Goal: Check status: Check status

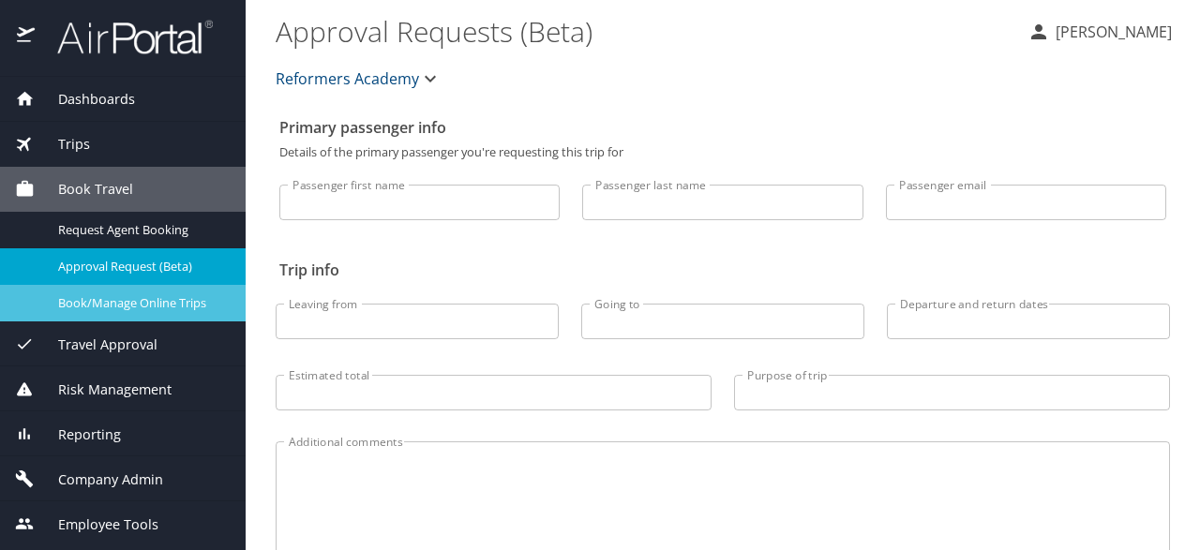
click at [142, 301] on span "Book/Manage Online Trips" at bounding box center [140, 303] width 165 height 18
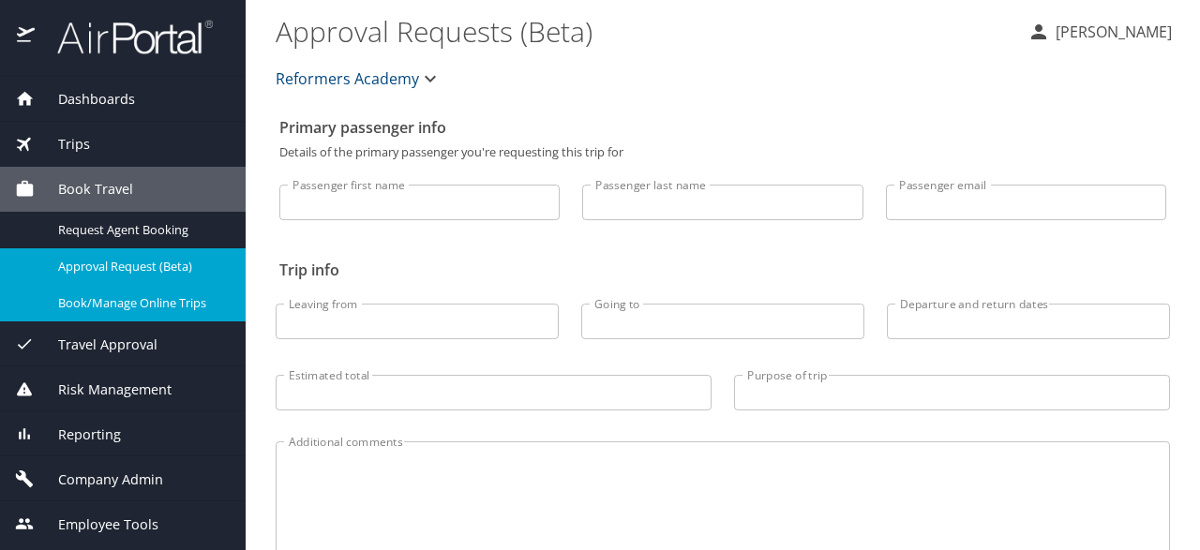
click at [123, 179] on span "Book Travel" at bounding box center [84, 189] width 98 height 21
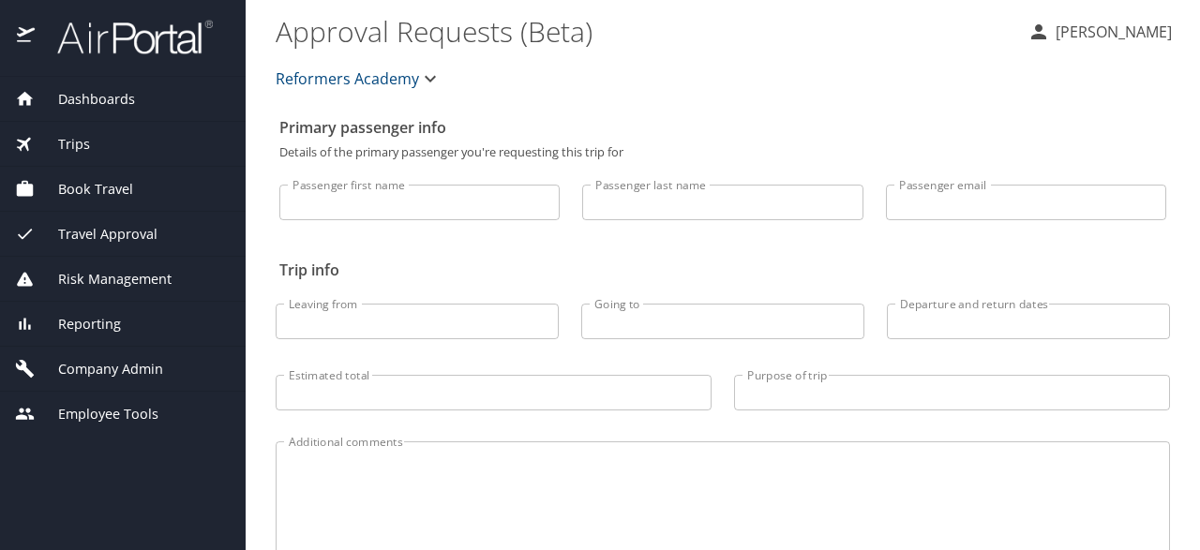
click at [113, 178] on div "Book Travel" at bounding box center [123, 189] width 246 height 45
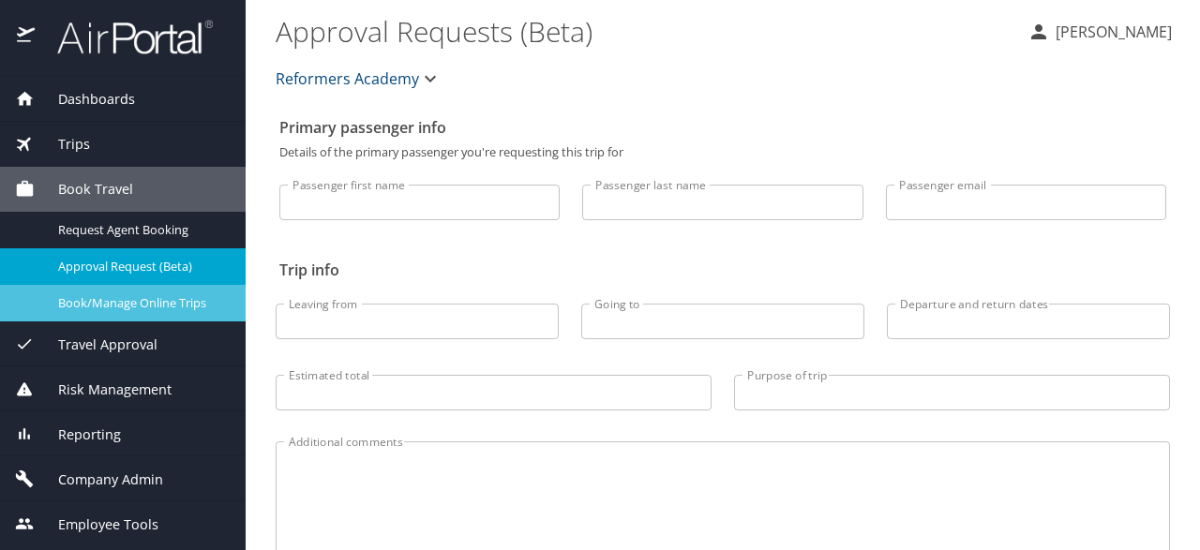
click at [149, 300] on span "Book/Manage Online Trips" at bounding box center [140, 303] width 165 height 18
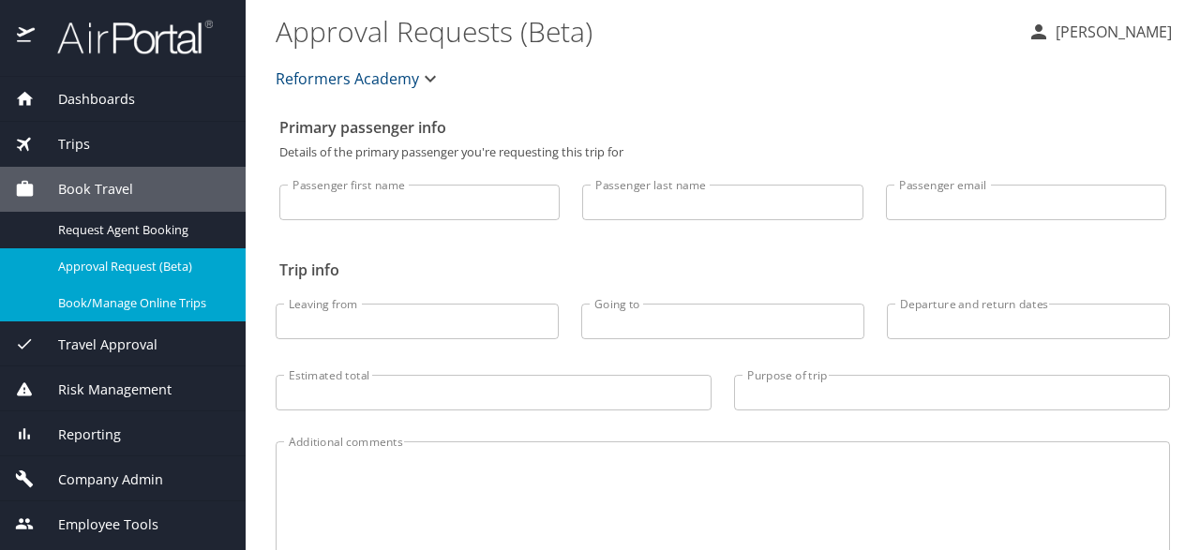
click at [117, 157] on div "Trips" at bounding box center [123, 144] width 246 height 45
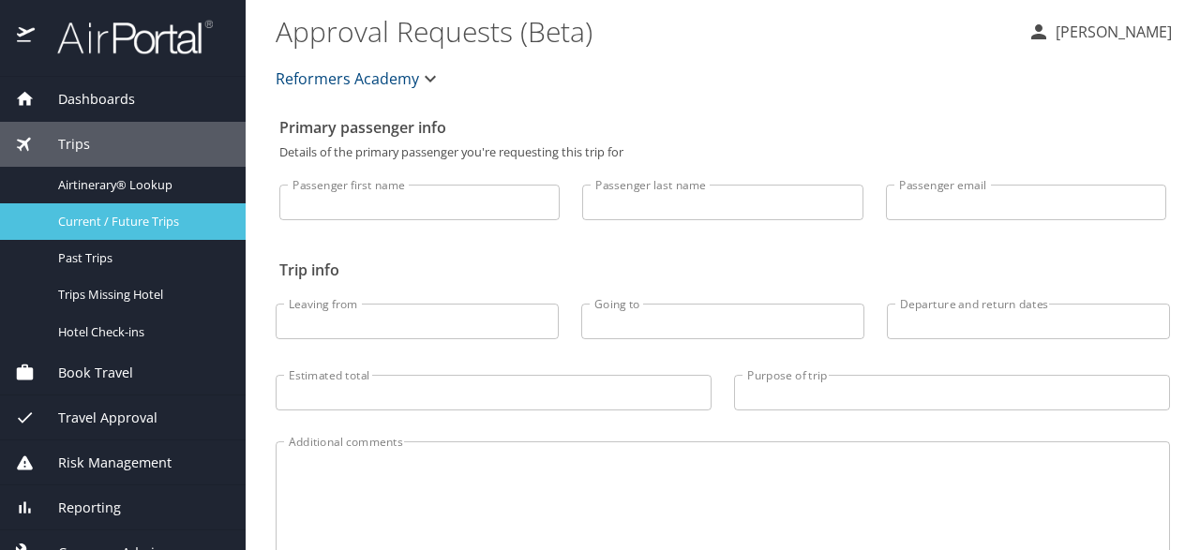
click at [169, 222] on span "Current / Future Trips" at bounding box center [140, 222] width 165 height 18
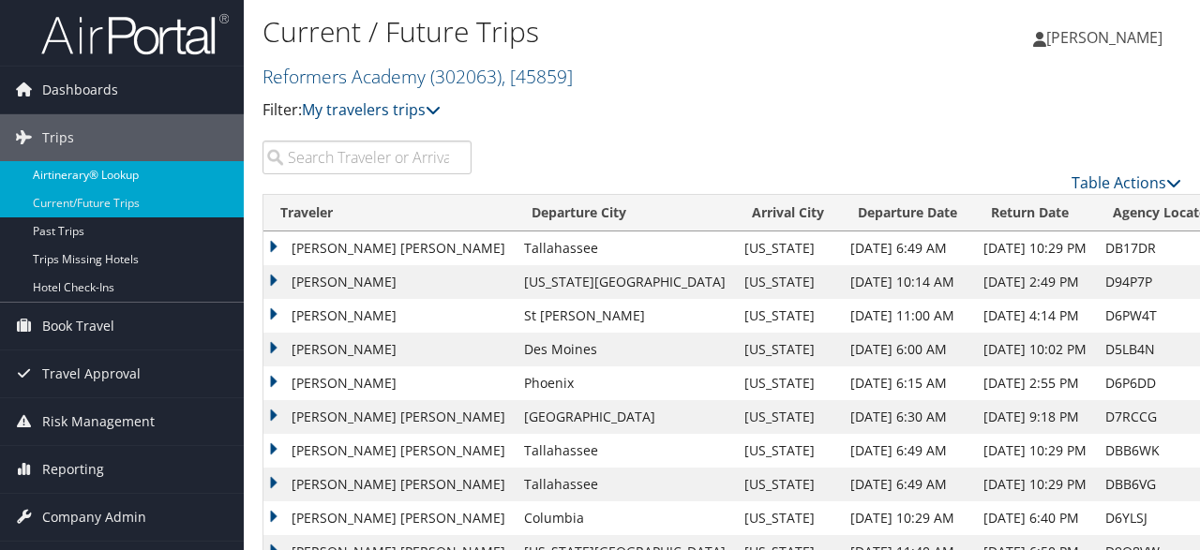
click at [111, 174] on link "Airtinerary® Lookup" at bounding box center [122, 175] width 244 height 28
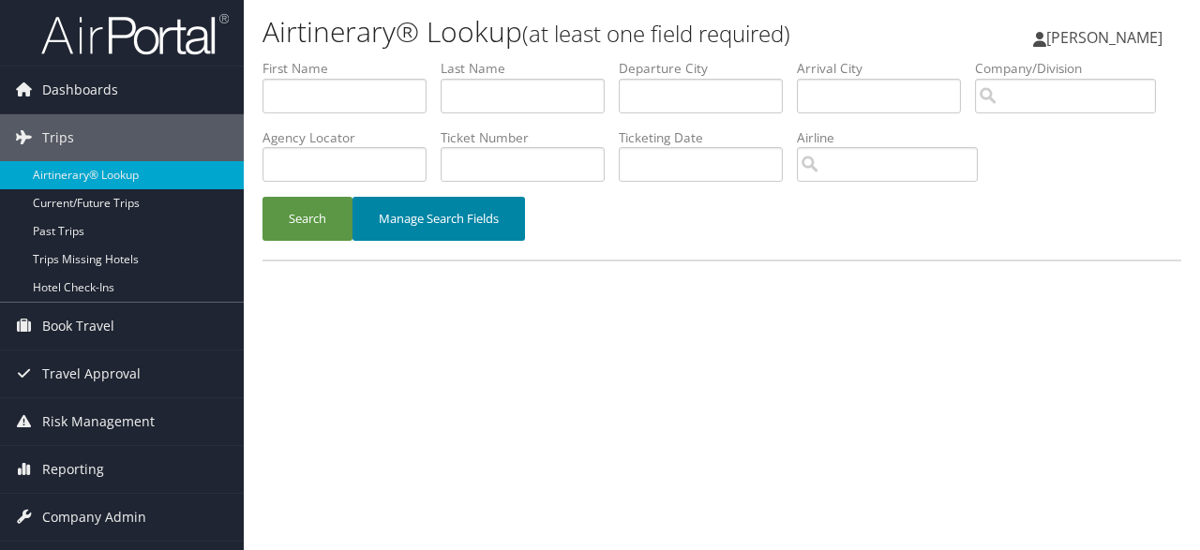
click at [433, 241] on button "Manage Search Fields" at bounding box center [438, 219] width 172 height 44
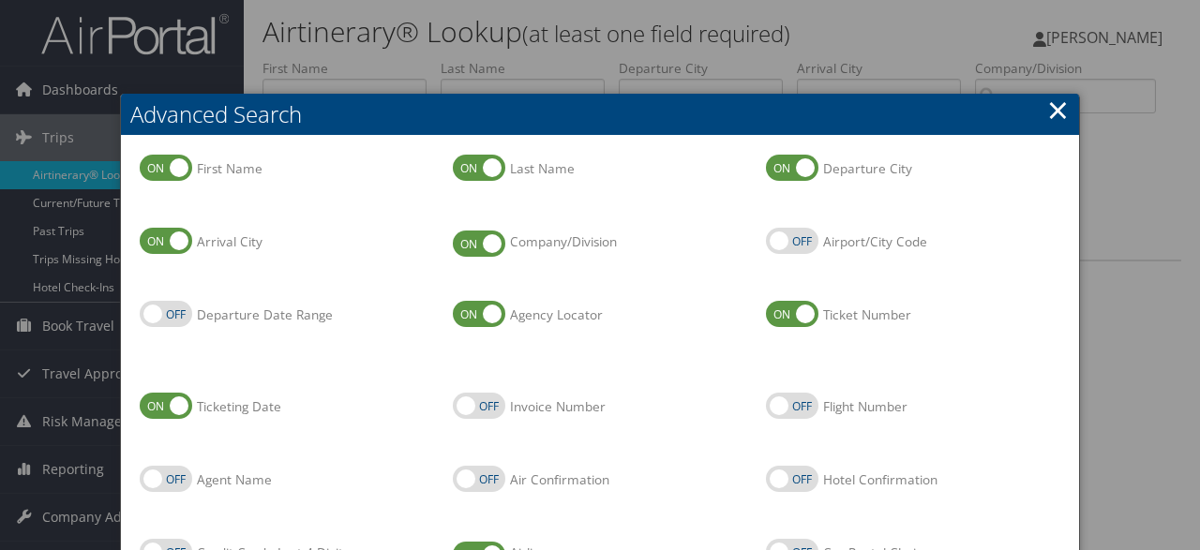
click at [1071, 115] on h2 "Advanced Search" at bounding box center [600, 114] width 958 height 41
click at [1066, 109] on link "×" at bounding box center [1058, 109] width 22 height 37
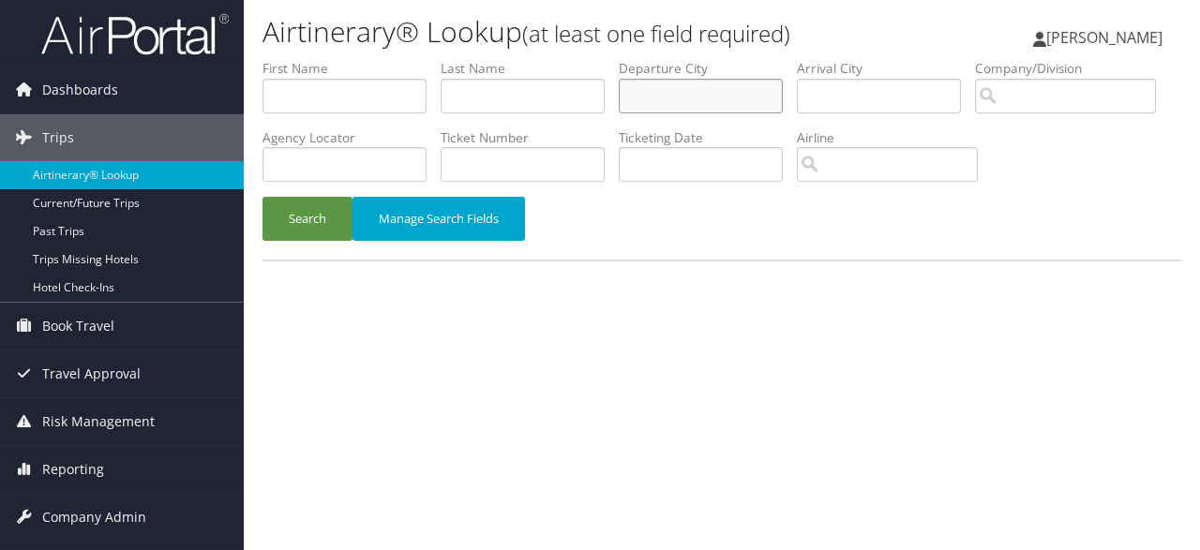
click at [775, 88] on input "text" at bounding box center [701, 96] width 164 height 35
click at [954, 96] on input "text" at bounding box center [879, 96] width 164 height 35
click at [306, 241] on button "Search" at bounding box center [307, 219] width 90 height 44
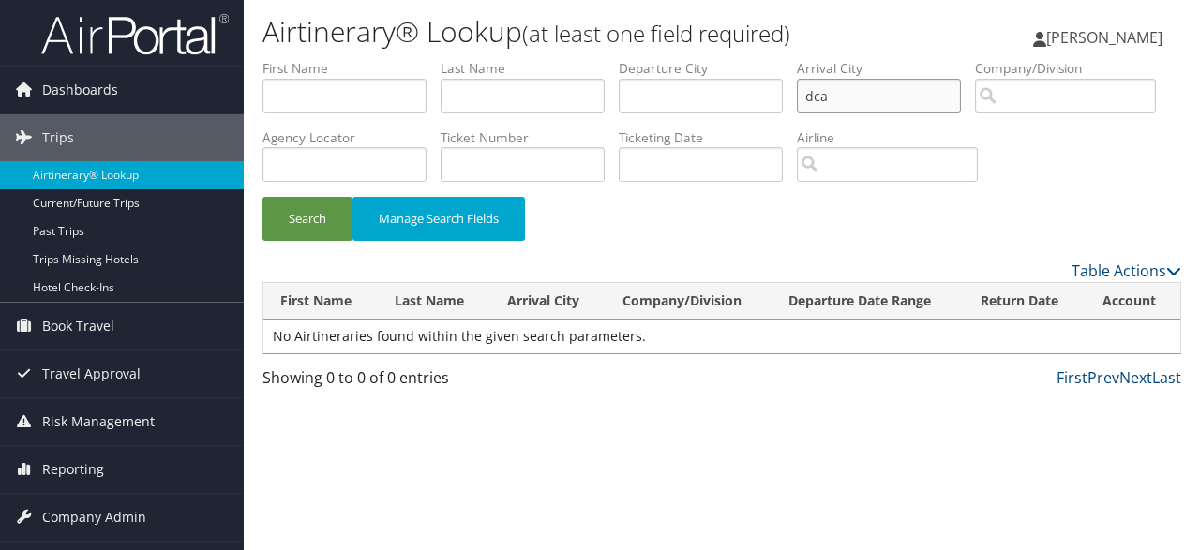
click at [829, 112] on input "dca" at bounding box center [879, 96] width 164 height 35
type input "washington, d.c."
click at [262, 197] on button "Search" at bounding box center [307, 219] width 90 height 44
click at [82, 170] on link "Airtinerary® Lookup" at bounding box center [122, 175] width 244 height 28
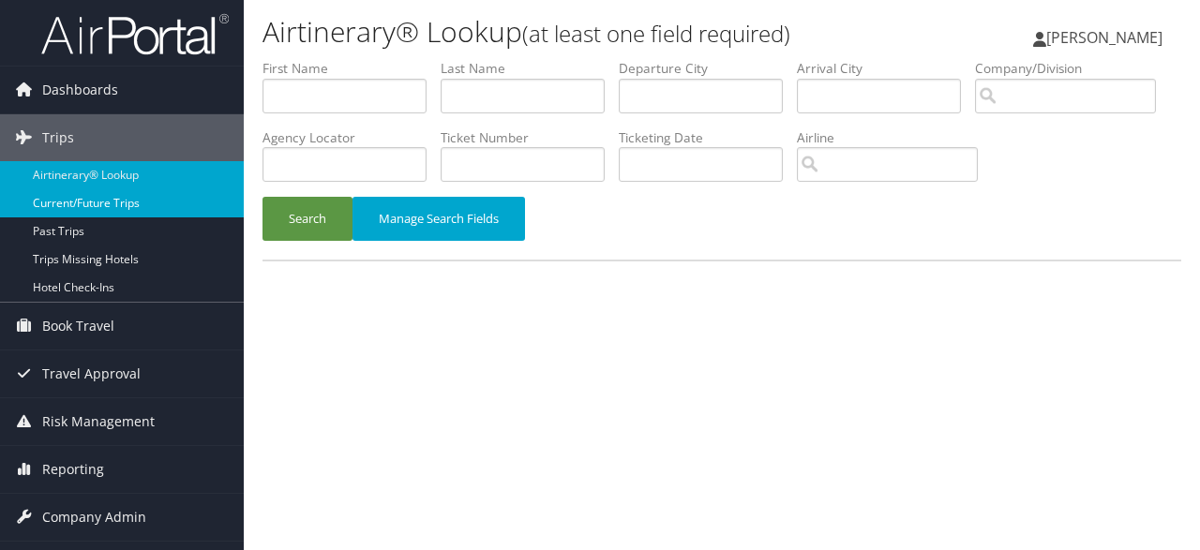
click at [142, 208] on link "Current/Future Trips" at bounding box center [122, 203] width 244 height 28
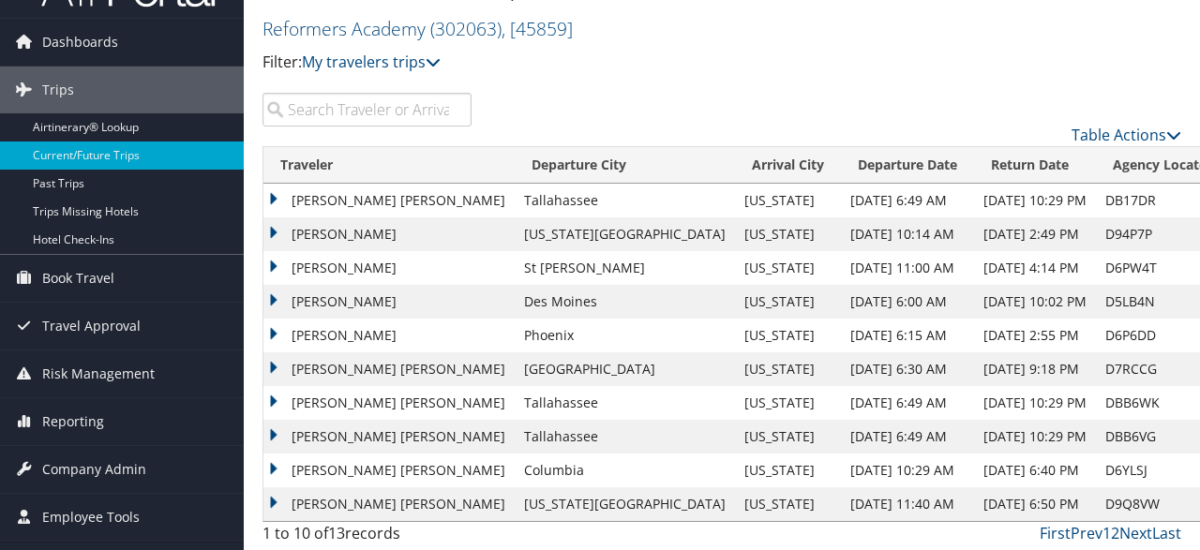
scroll to position [51, 0]
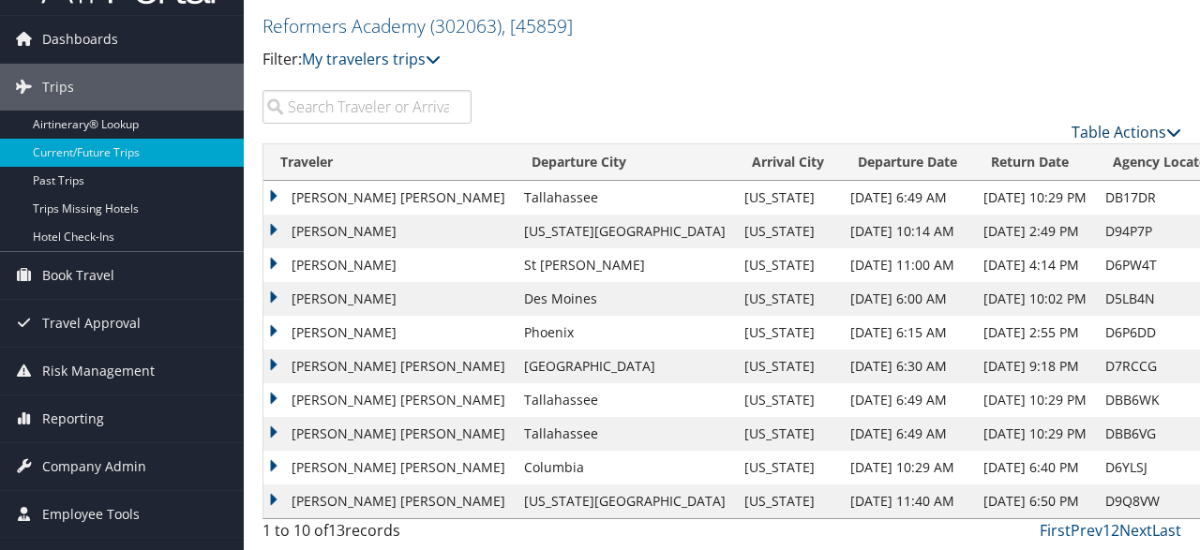
click at [1135, 136] on link "Table Actions" at bounding box center [1126, 132] width 110 height 21
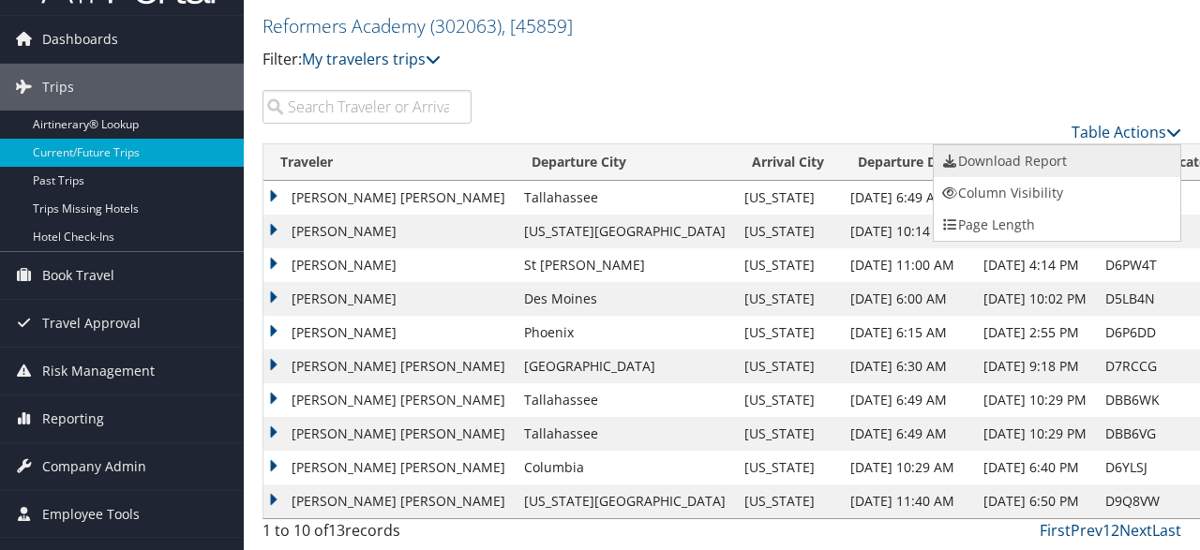
click at [1012, 157] on link "Download Report" at bounding box center [1057, 161] width 247 height 32
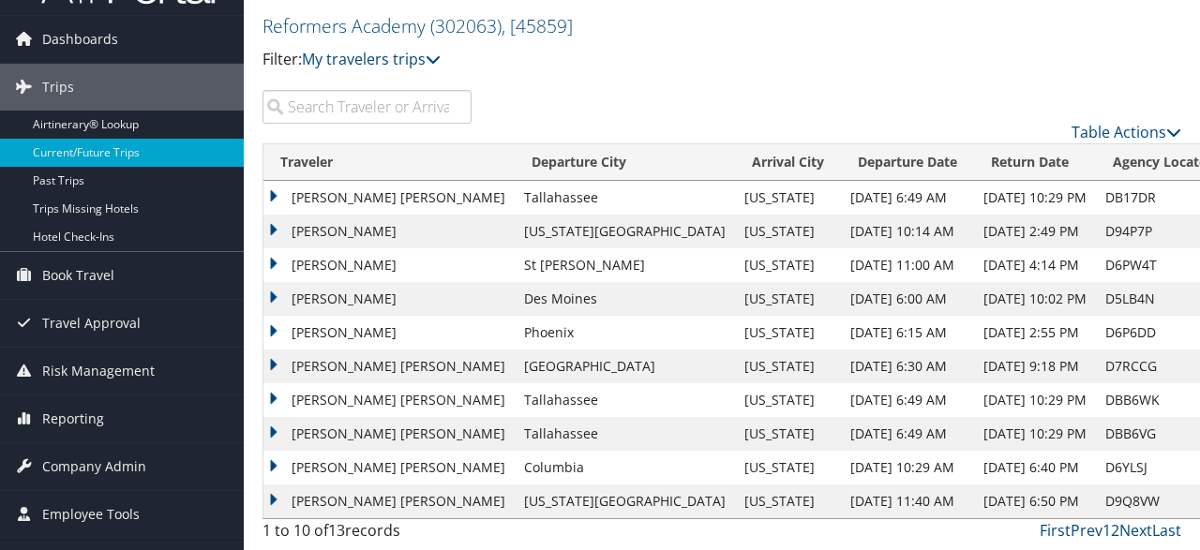
click at [787, 25] on h2 "Reformers Academy ( 302063 ) , [ 45859 ]" at bounding box center [568, 24] width 612 height 32
click at [320, 169] on th "Traveler" at bounding box center [388, 162] width 251 height 37
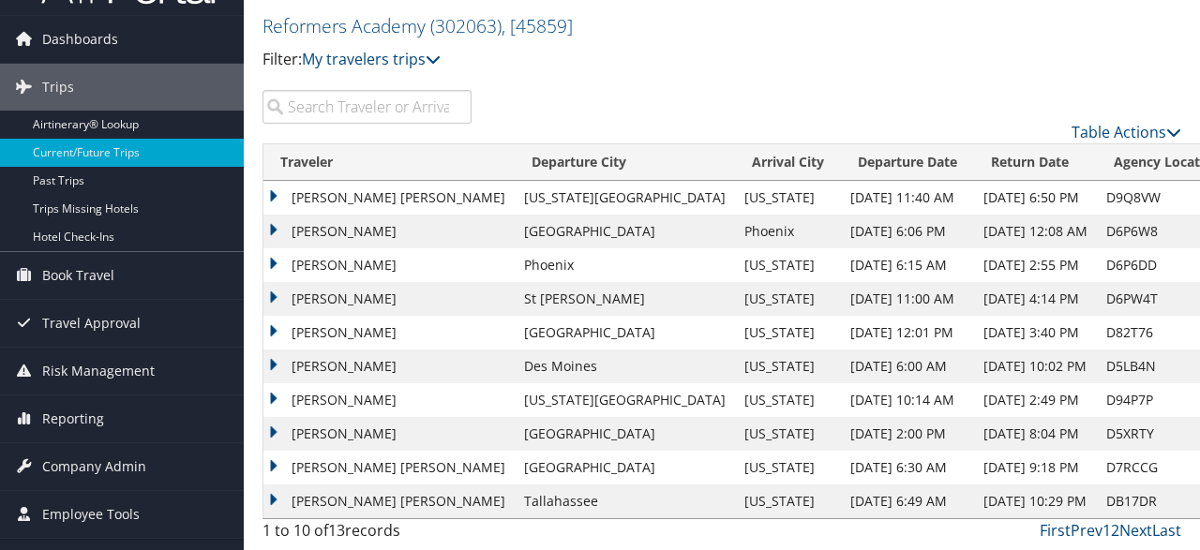
click at [355, 190] on td "ASHLEIGH MADISON HINES" at bounding box center [388, 198] width 251 height 34
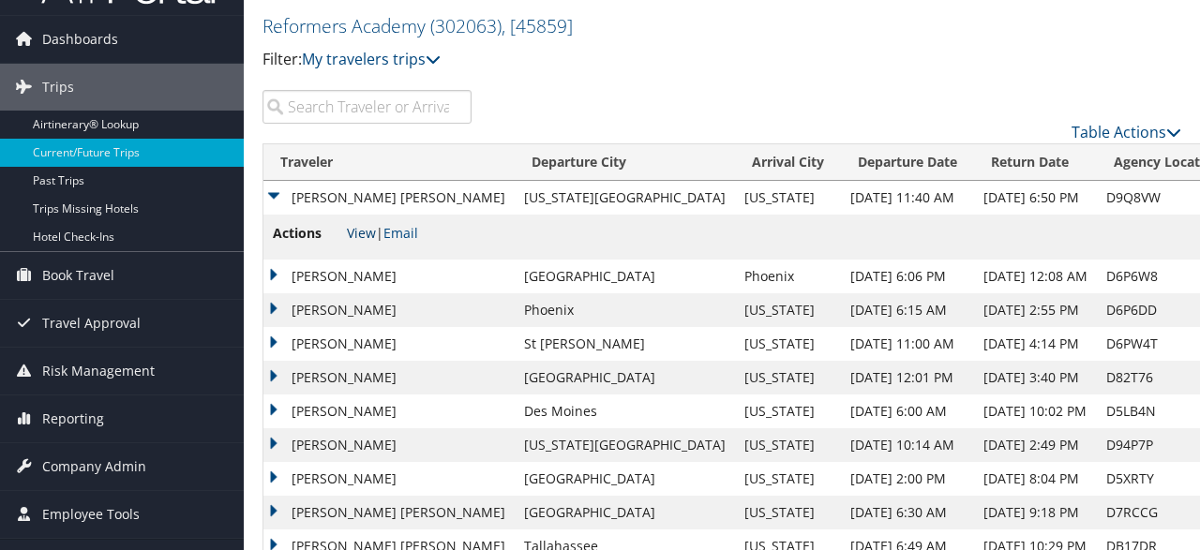
click at [359, 237] on link "View" at bounding box center [361, 233] width 29 height 18
click at [278, 197] on td "ASHLEIGH MADISON HINES" at bounding box center [388, 198] width 251 height 34
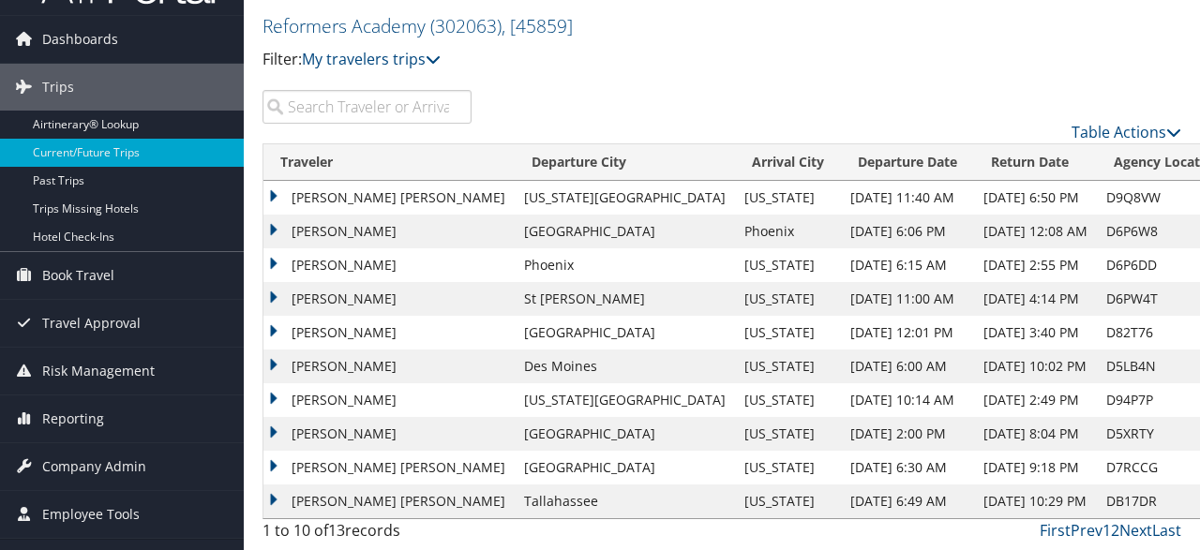
click at [313, 230] on td "ASHTON YOUNG ALLEN" at bounding box center [388, 232] width 251 height 34
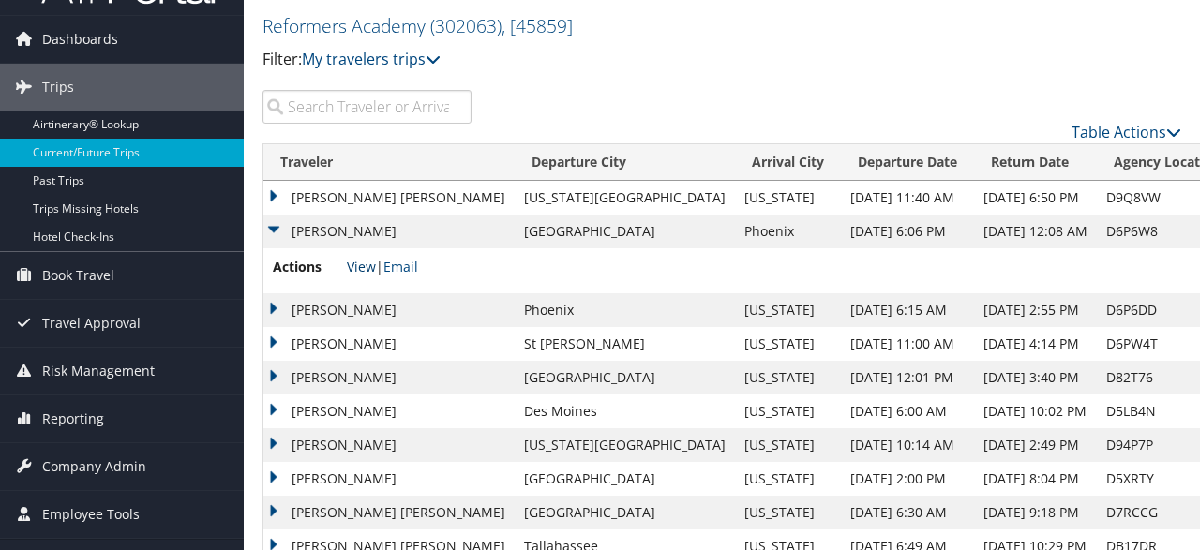
click at [363, 265] on link "View" at bounding box center [361, 267] width 29 height 18
click at [274, 228] on td "ASHTON YOUNG ALLEN" at bounding box center [388, 232] width 251 height 34
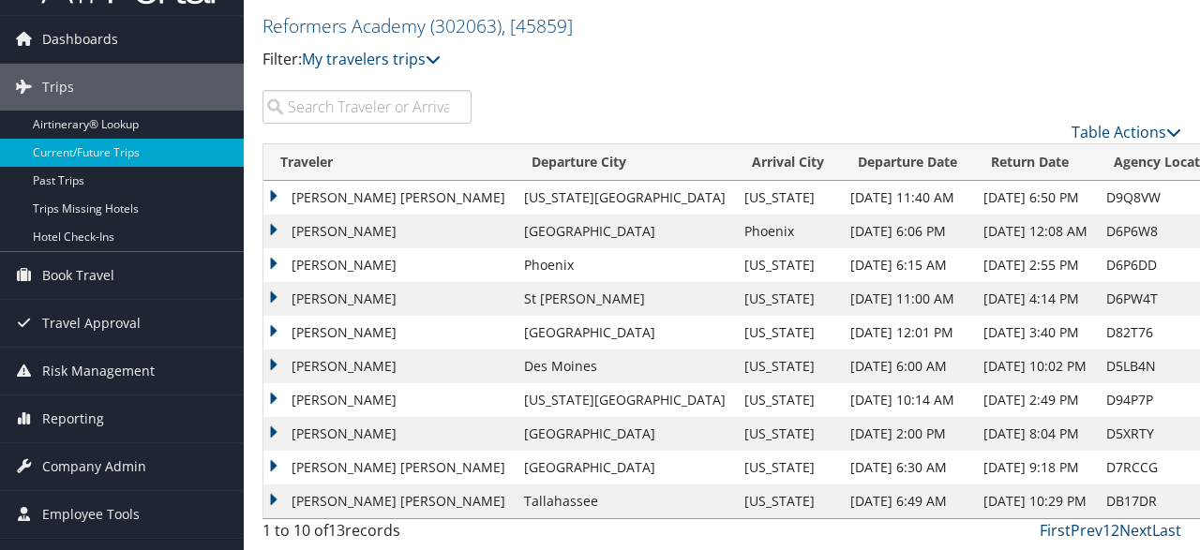
click at [277, 265] on td "ASHTON YOUNG ALLEN" at bounding box center [388, 265] width 251 height 34
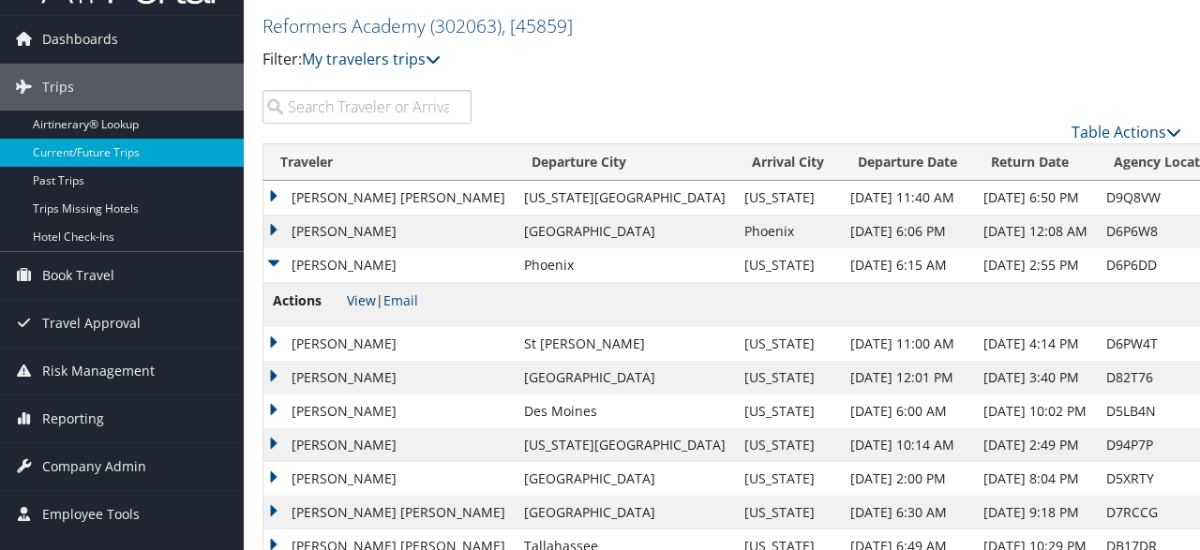
click at [365, 299] on link "View" at bounding box center [361, 301] width 29 height 18
click at [268, 262] on td "ASHTON YOUNG ALLEN" at bounding box center [388, 265] width 251 height 34
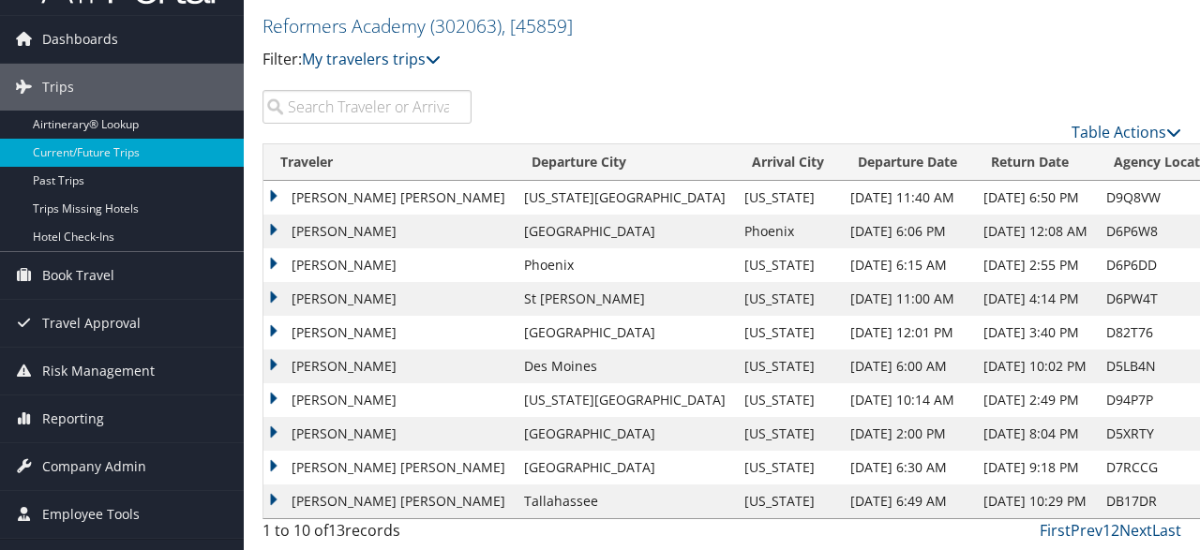
click at [277, 297] on td "BRETT SAMUEL WALLIN" at bounding box center [388, 299] width 251 height 34
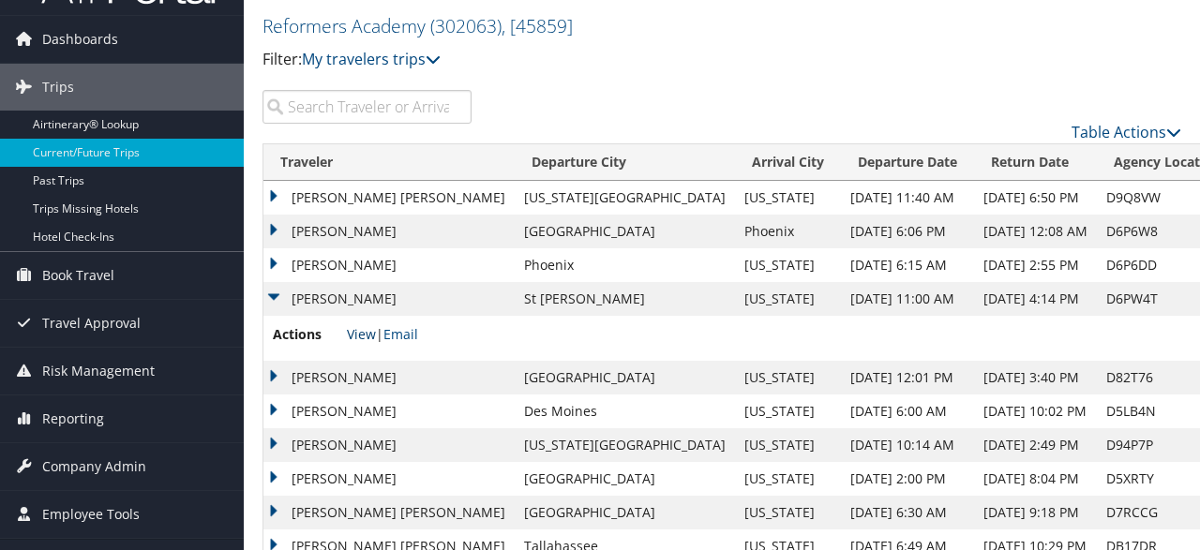
click at [358, 333] on link "View" at bounding box center [361, 334] width 29 height 18
click at [277, 298] on td "BRETT SAMUEL WALLIN" at bounding box center [388, 299] width 251 height 34
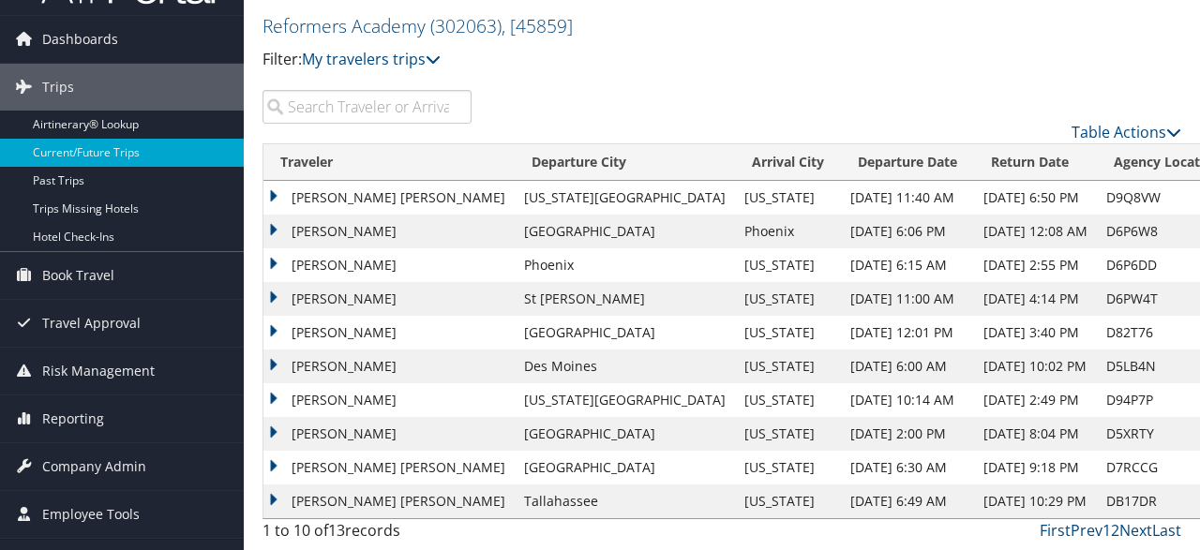
click at [275, 328] on td "CHRISTINE ANNA DOBISCH" at bounding box center [388, 333] width 251 height 34
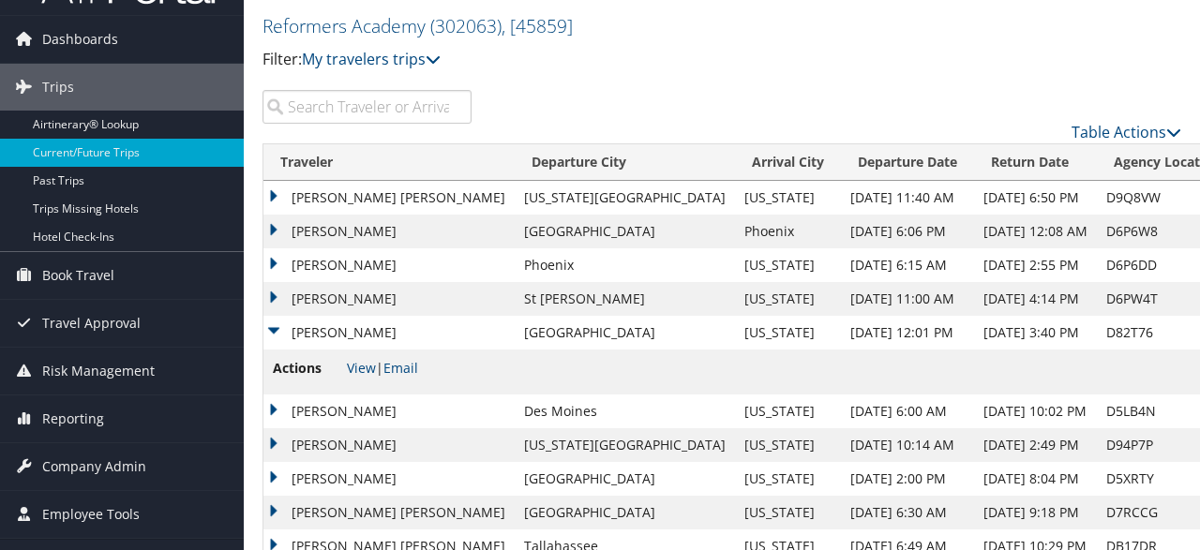
click at [271, 330] on td "CHRISTINE ANNA DOBISCH" at bounding box center [388, 333] width 251 height 34
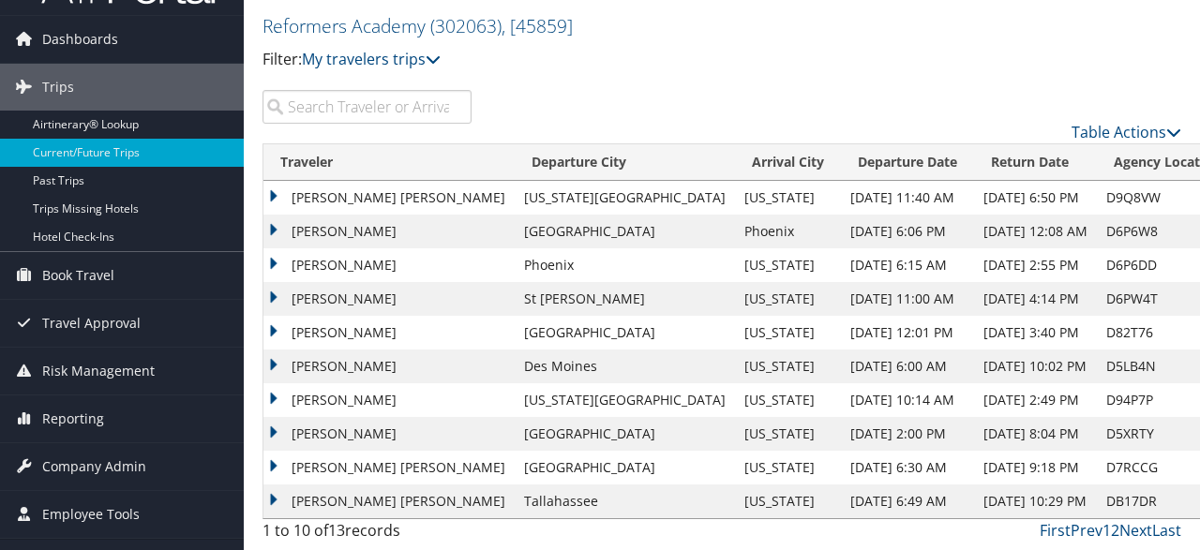
click at [274, 367] on td "ERIN ELIZABETH KOKEMILLER" at bounding box center [388, 367] width 251 height 34
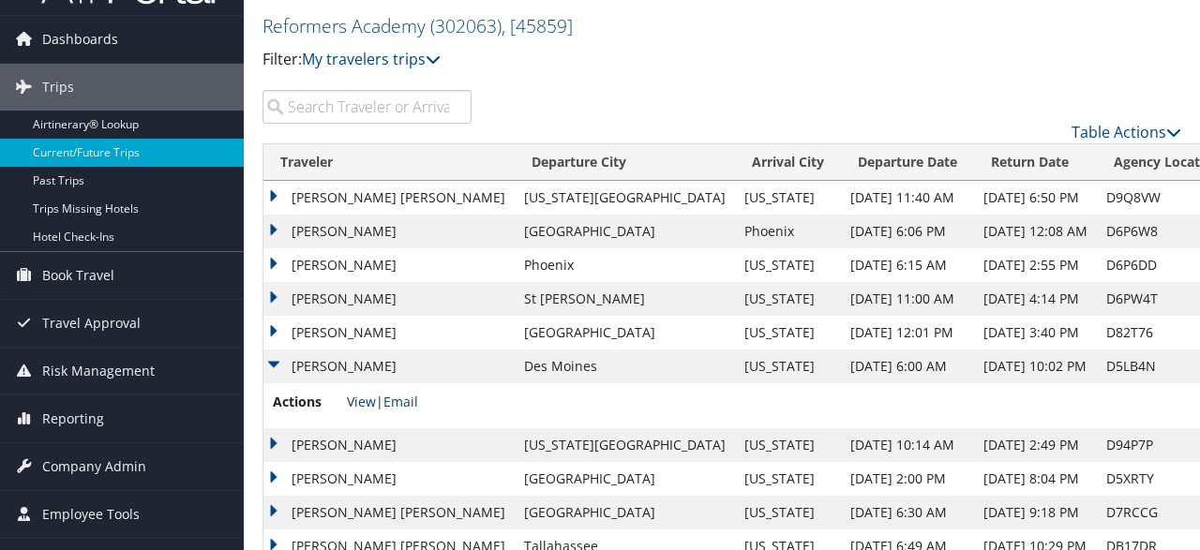
click at [356, 402] on link "View" at bounding box center [361, 402] width 29 height 18
click at [269, 362] on td "ERIN ELIZABETH KOKEMILLER" at bounding box center [388, 367] width 251 height 34
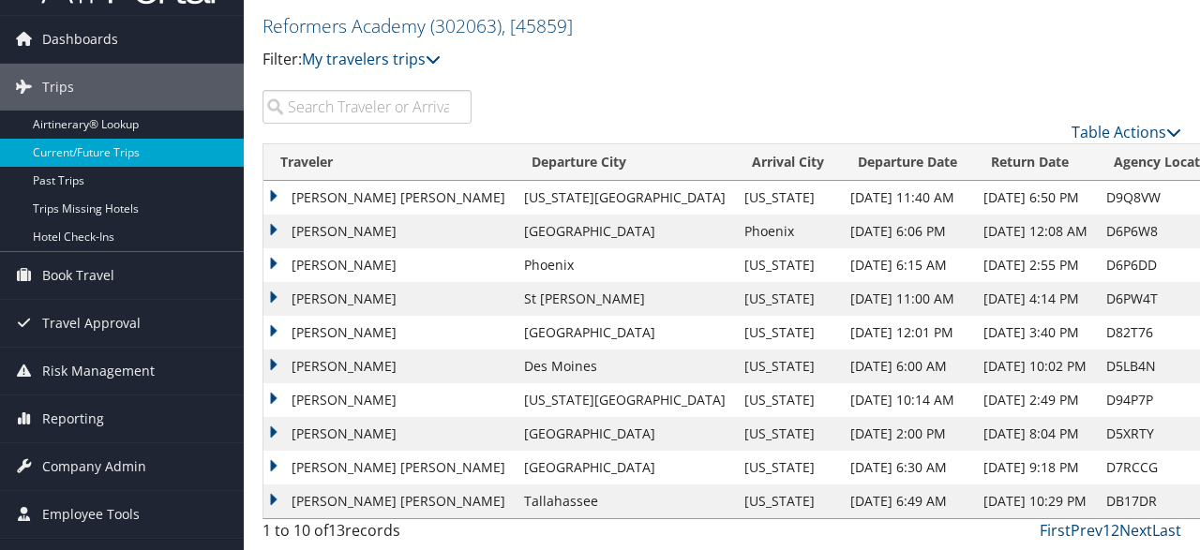
click at [277, 400] on td "JONATHAN H RICHARD" at bounding box center [388, 400] width 251 height 34
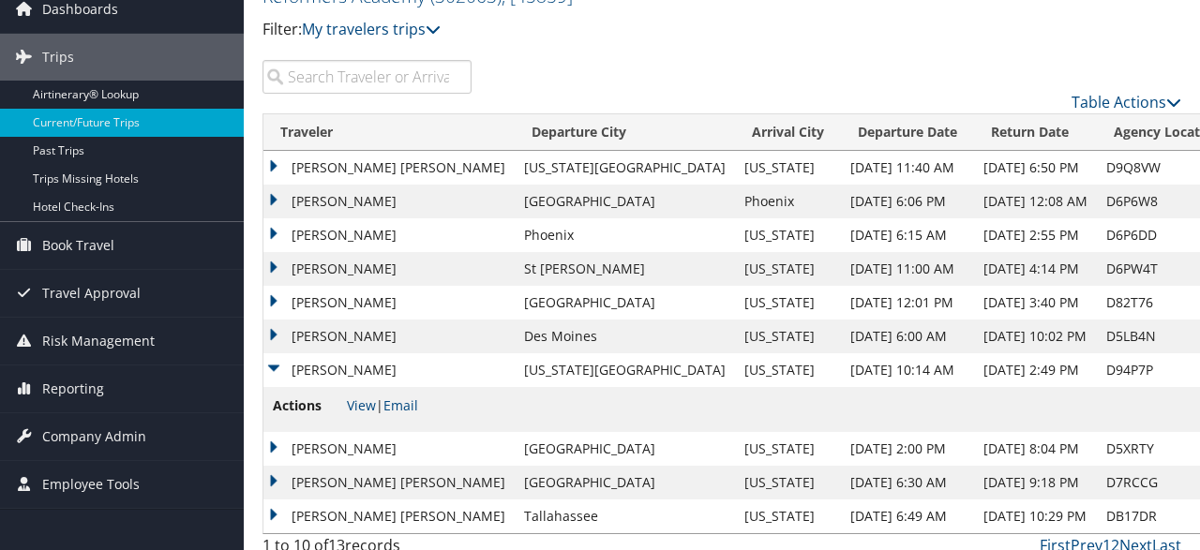
scroll to position [95, 0]
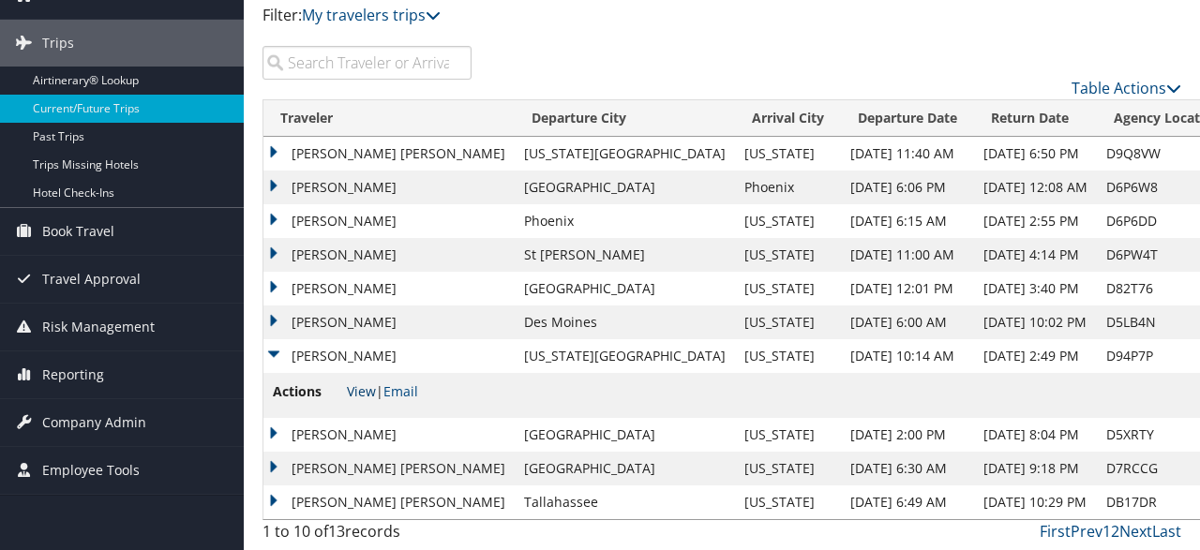
click at [356, 392] on link "View" at bounding box center [361, 391] width 29 height 18
click at [277, 357] on td "JONATHAN H RICHARD" at bounding box center [388, 356] width 251 height 34
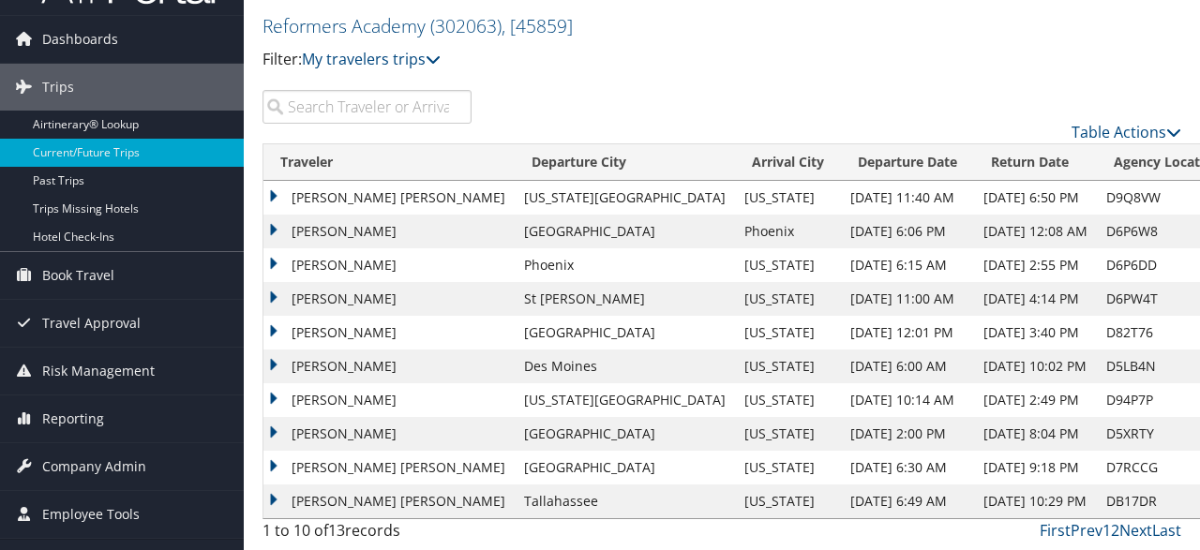
click at [279, 426] on td "MADISON ALLIGOOD" at bounding box center [388, 434] width 251 height 34
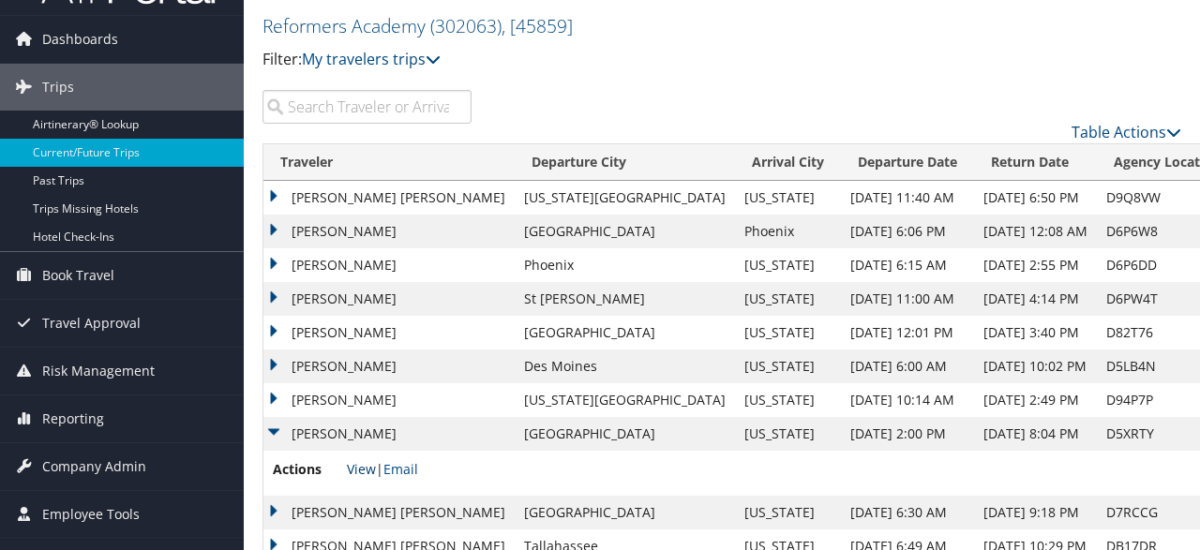
click at [361, 467] on link "View" at bounding box center [361, 469] width 29 height 18
click at [277, 424] on td "MADISON ALLIGOOD" at bounding box center [388, 434] width 251 height 34
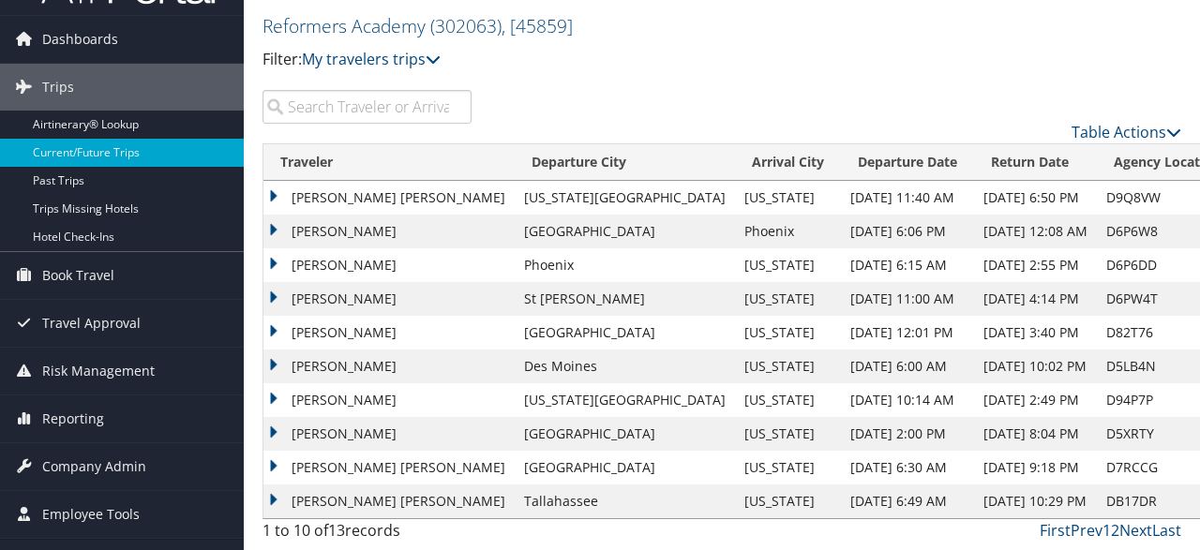
click at [279, 466] on td "MARCUS SHANE THOMAS" at bounding box center [388, 468] width 251 height 34
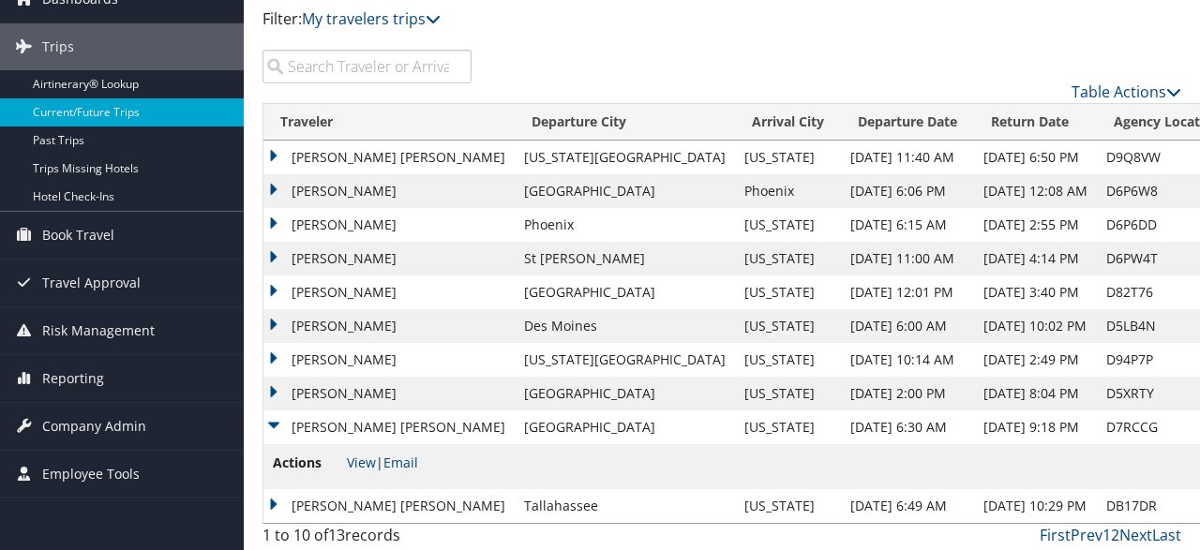
scroll to position [95, 0]
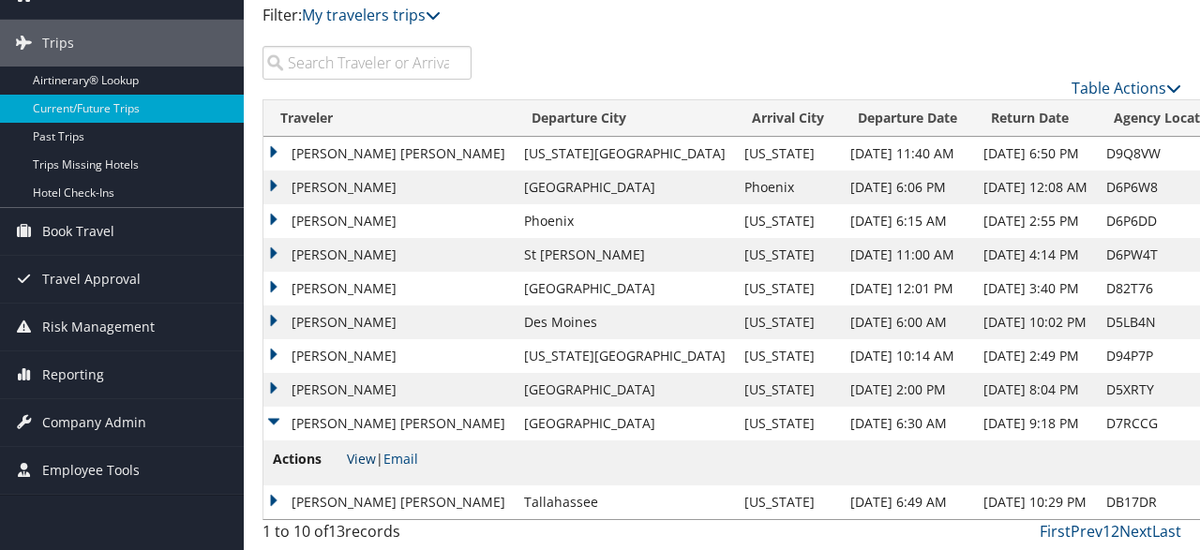
click at [356, 463] on link "View" at bounding box center [361, 459] width 29 height 18
click at [276, 419] on td "MARCUS SHANE THOMAS" at bounding box center [388, 424] width 251 height 34
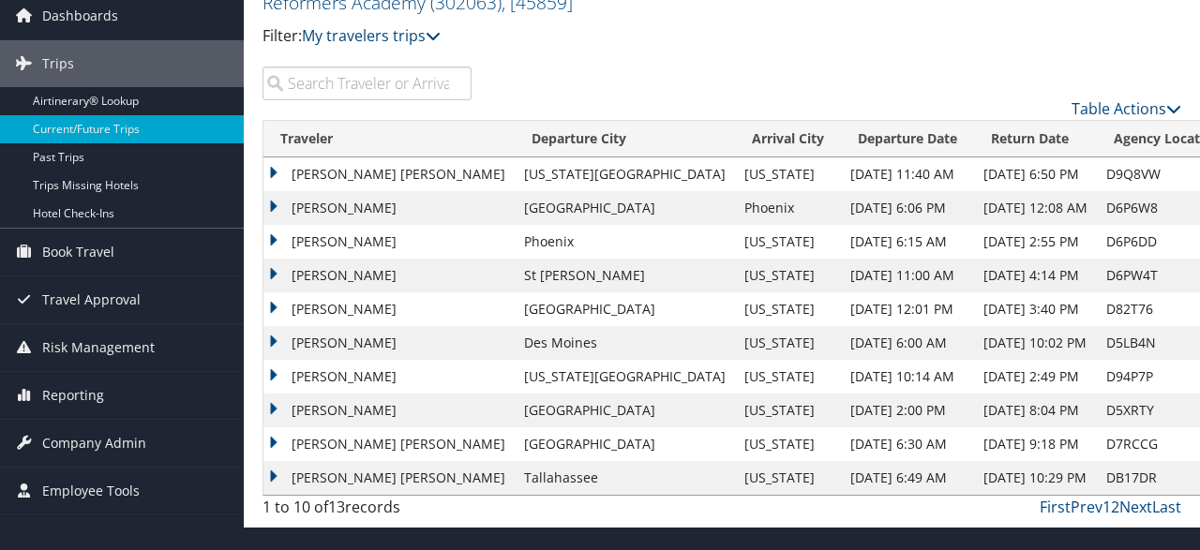
scroll to position [51, 0]
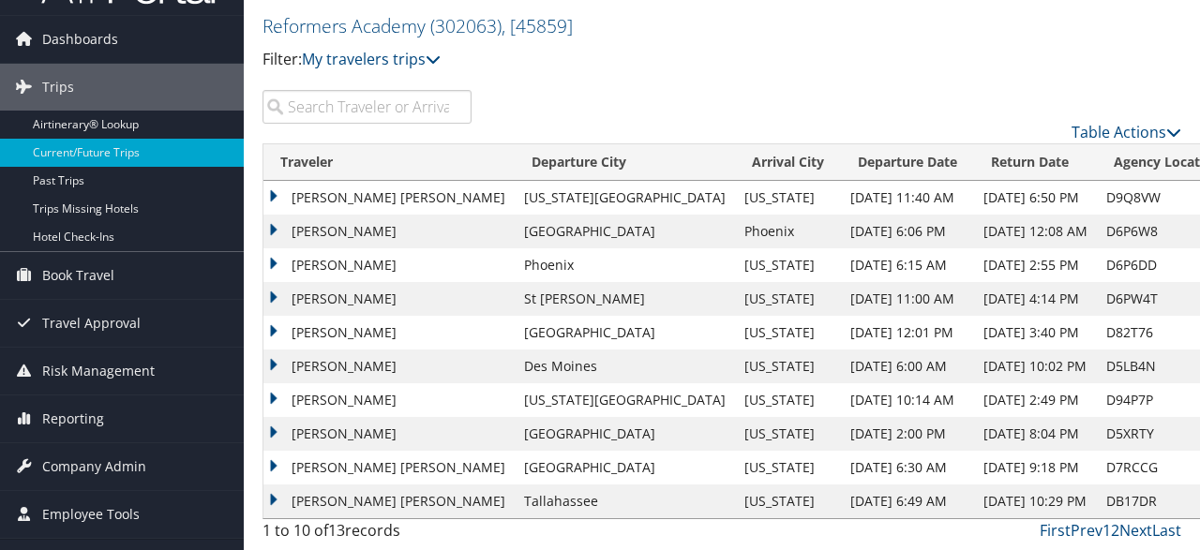
click at [276, 502] on td "MOLLY BROWN MCKINSTRY" at bounding box center [388, 502] width 251 height 34
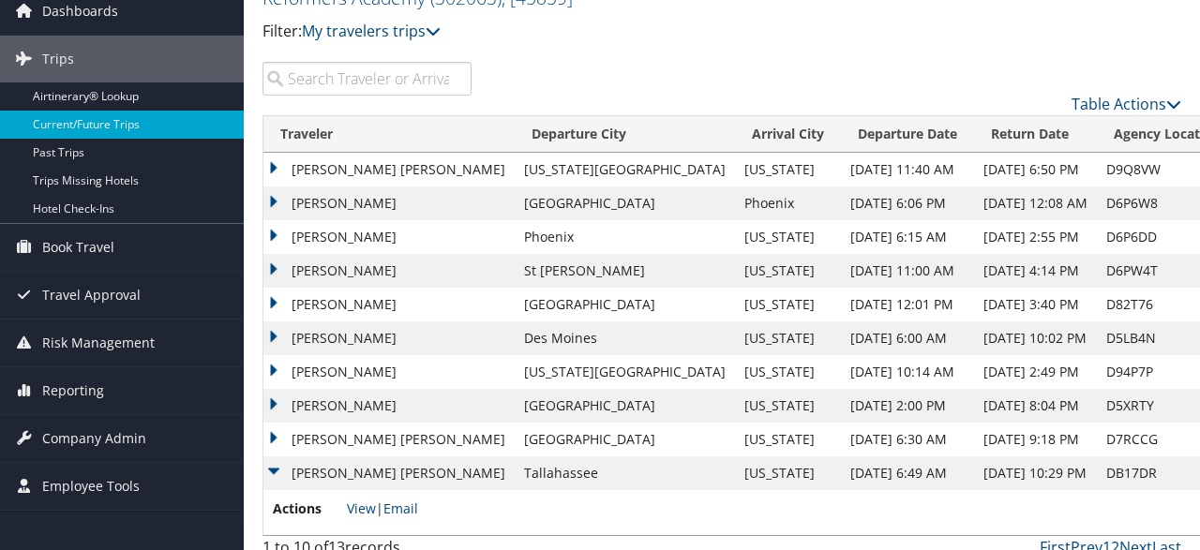
scroll to position [95, 0]
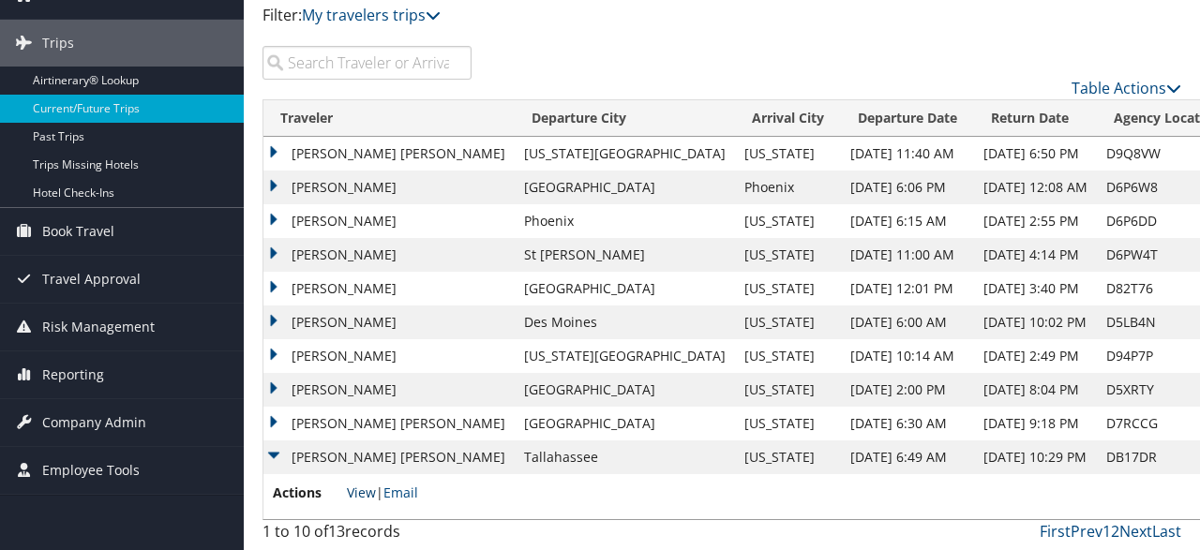
click at [368, 492] on link "View" at bounding box center [361, 493] width 29 height 18
click at [277, 455] on td "MOLLY BROWN MCKINSTRY" at bounding box center [388, 458] width 251 height 34
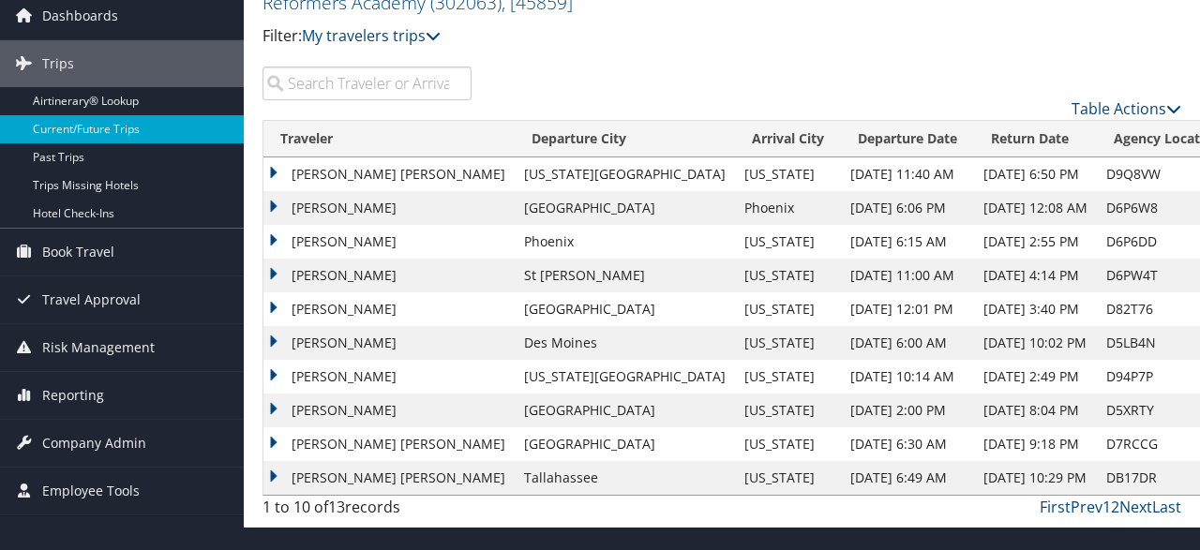
scroll to position [51, 0]
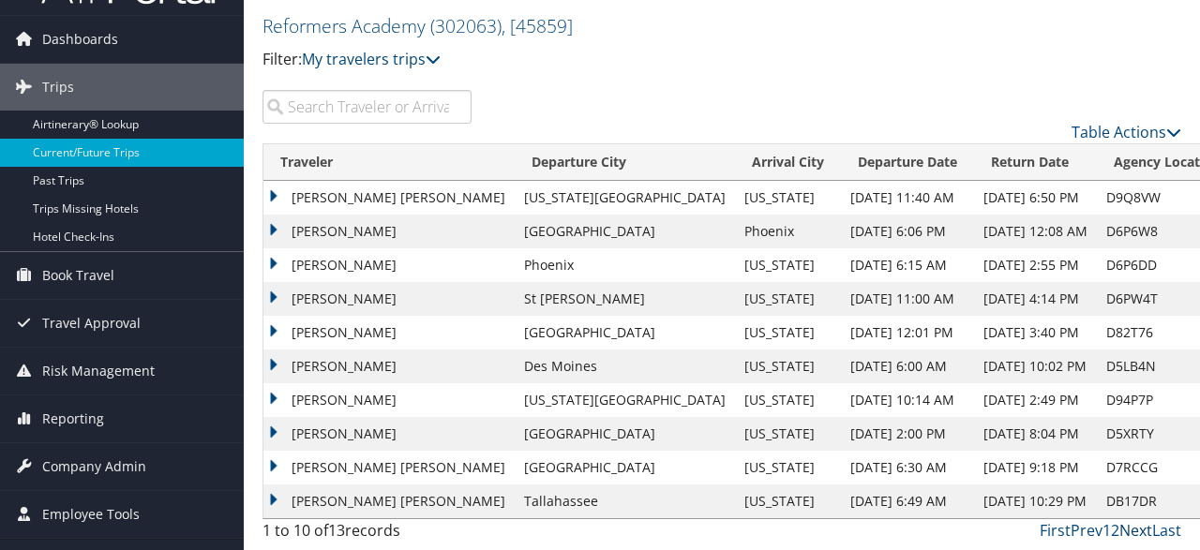
click at [1137, 535] on link "Next" at bounding box center [1135, 530] width 33 height 21
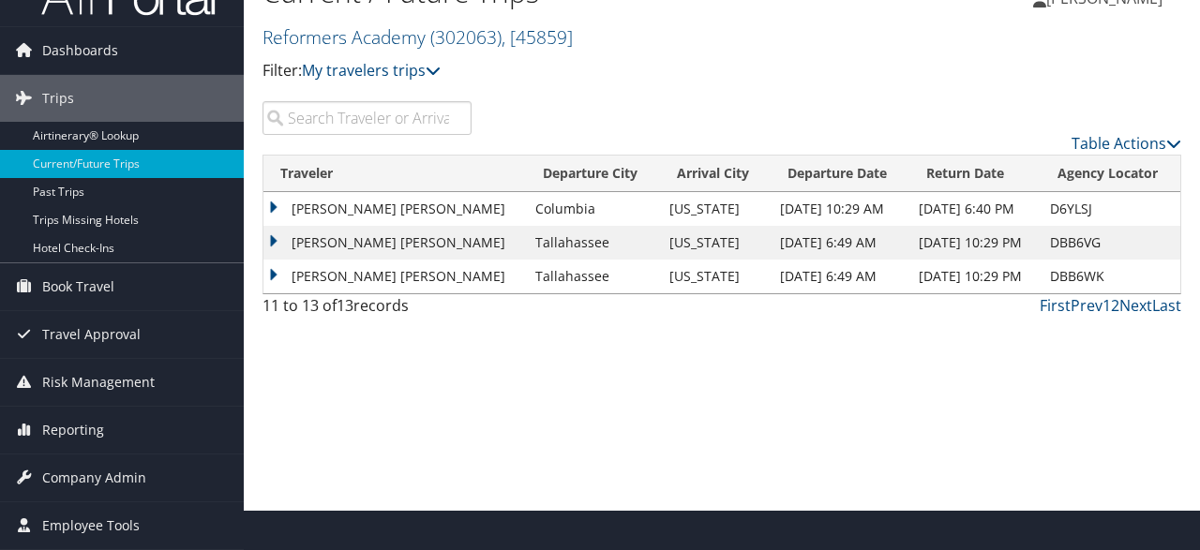
scroll to position [36, 0]
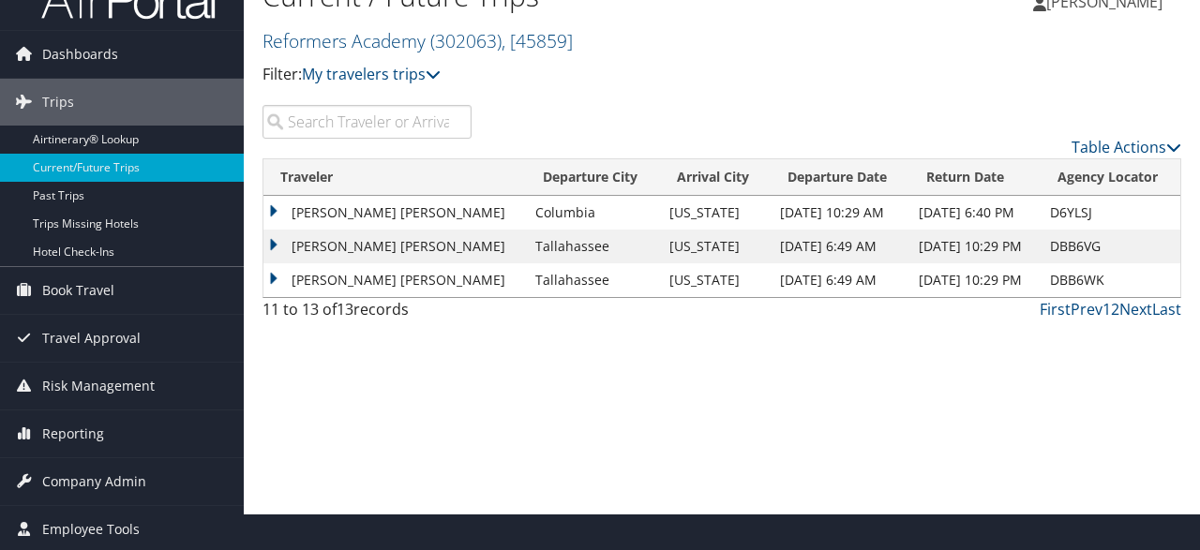
click at [278, 213] on td "REBECCA BLACKBURN HINES" at bounding box center [394, 213] width 262 height 34
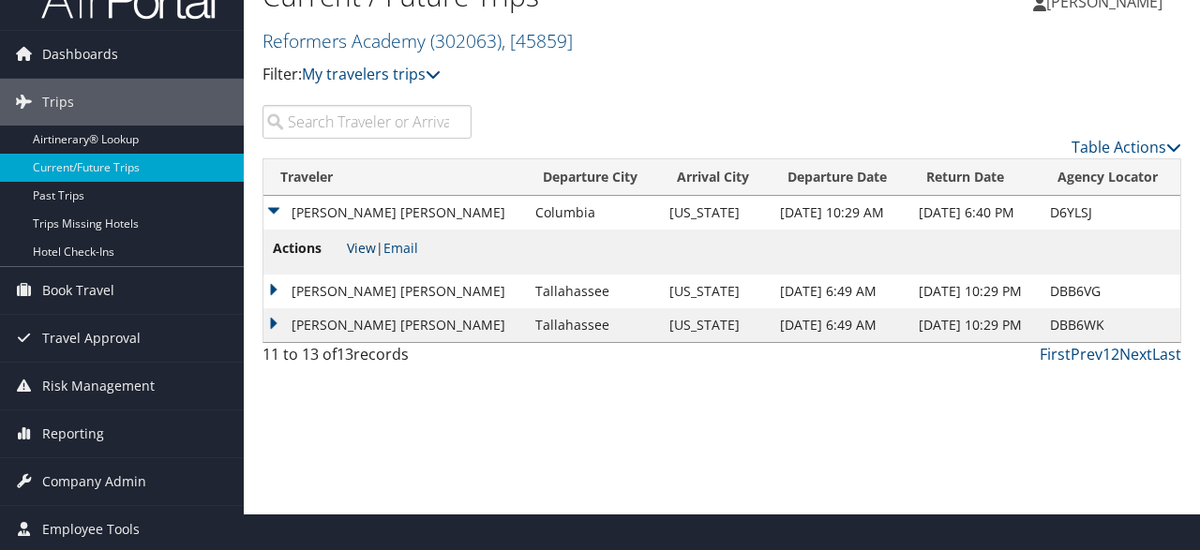
click at [360, 248] on link "View" at bounding box center [361, 248] width 29 height 18
click at [284, 204] on td "REBECCA BLACKBURN HINES" at bounding box center [394, 213] width 262 height 34
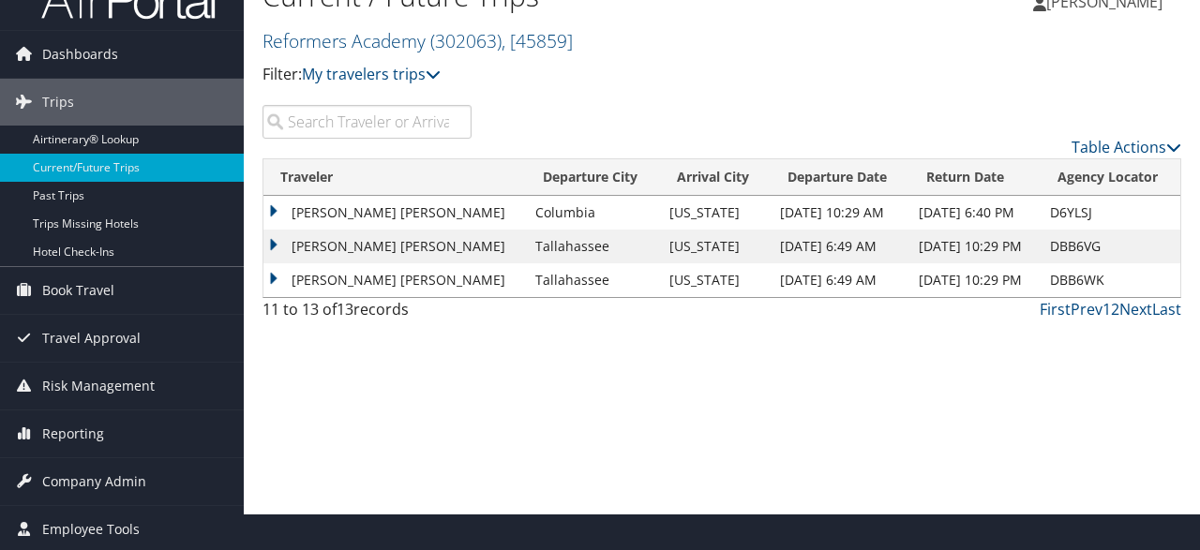
click at [269, 243] on td "RYAN TAYLOR LARSON" at bounding box center [394, 247] width 262 height 34
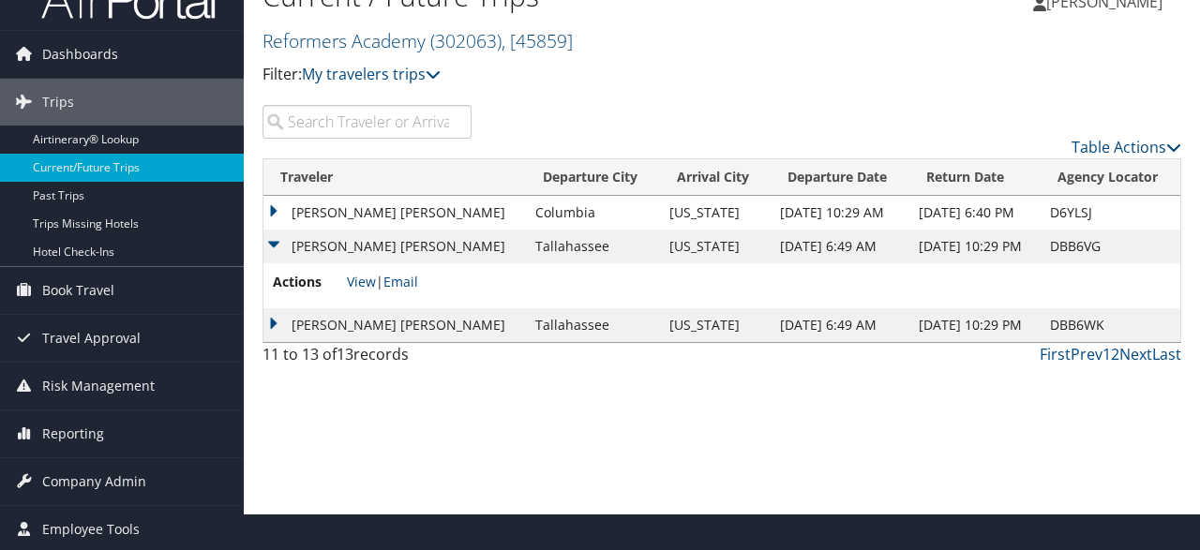
click at [279, 322] on td "SAMANTHA ANNE ROSENBERG" at bounding box center [394, 325] width 262 height 34
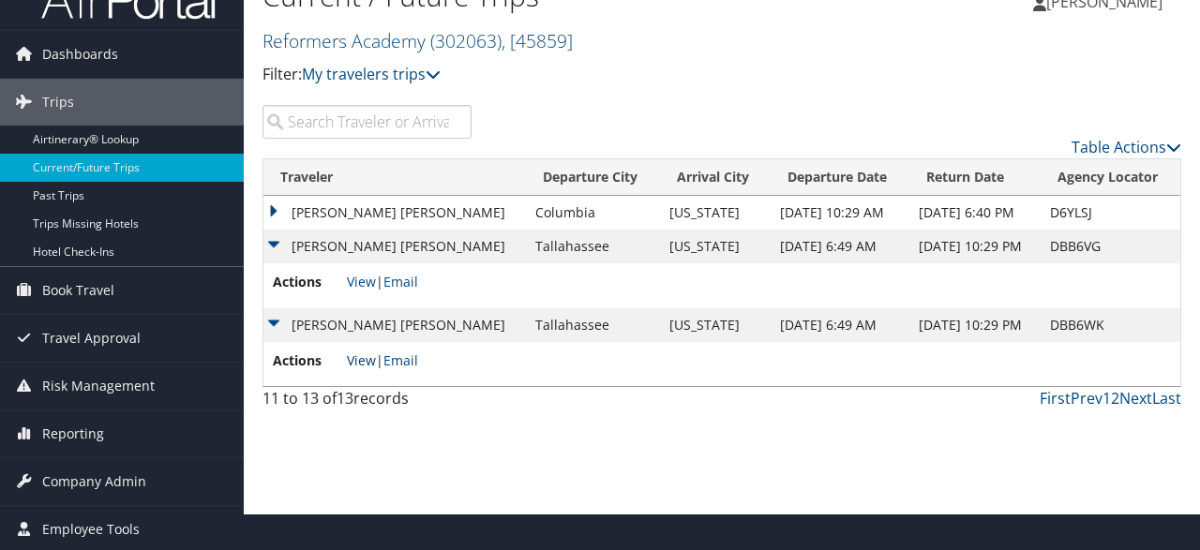
click at [359, 361] on link "View" at bounding box center [361, 361] width 29 height 18
click at [272, 213] on td "REBECCA BLACKBURN HINES" at bounding box center [394, 213] width 262 height 34
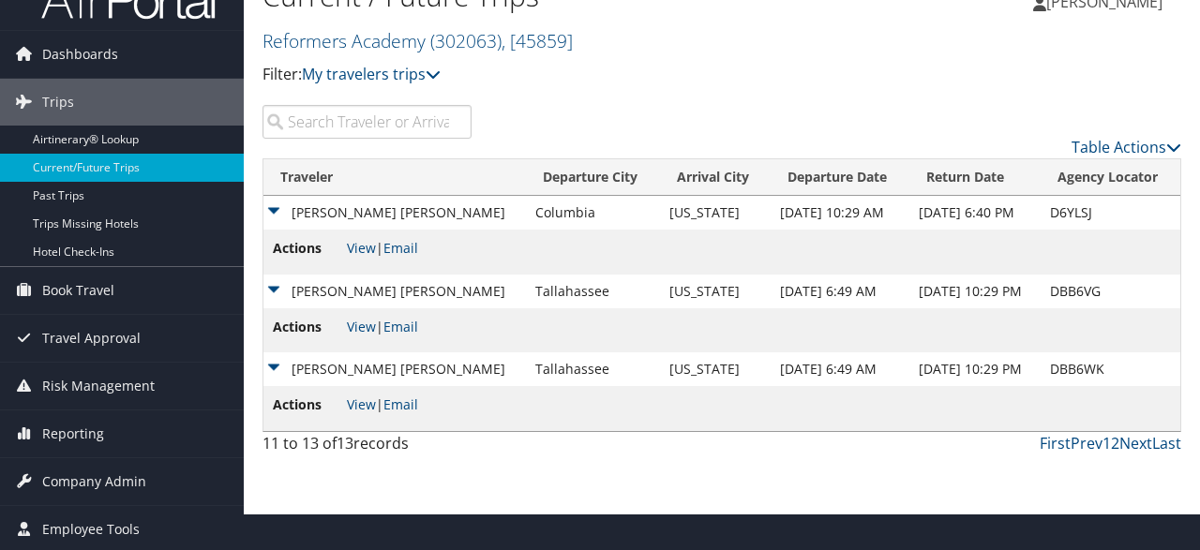
click at [281, 372] on td "SAMANTHA ANNE ROSENBERG" at bounding box center [394, 369] width 262 height 34
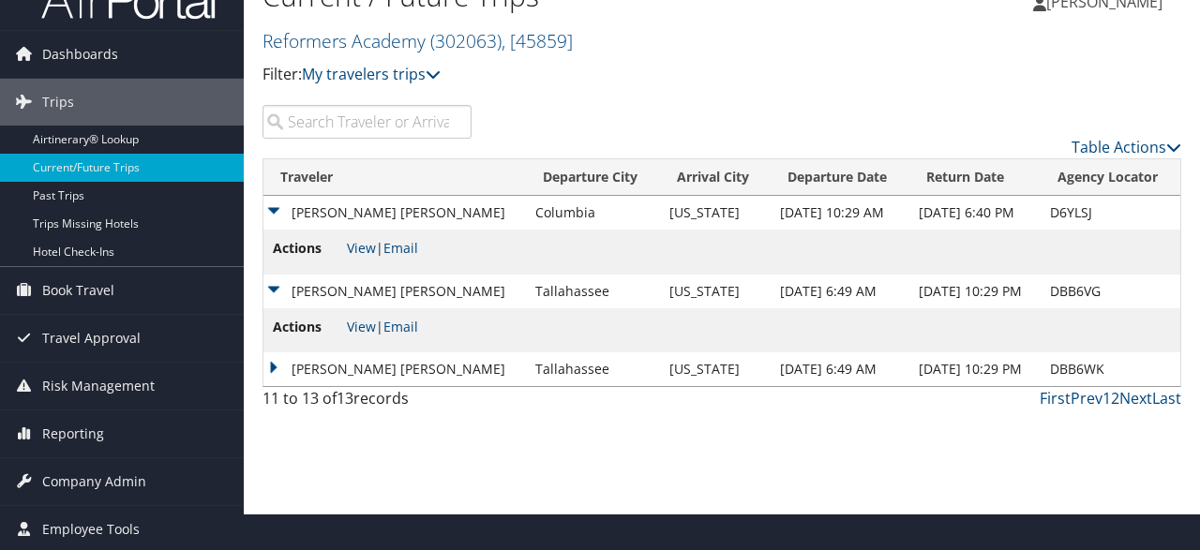
click at [277, 294] on td "RYAN TAYLOR LARSON" at bounding box center [394, 292] width 262 height 34
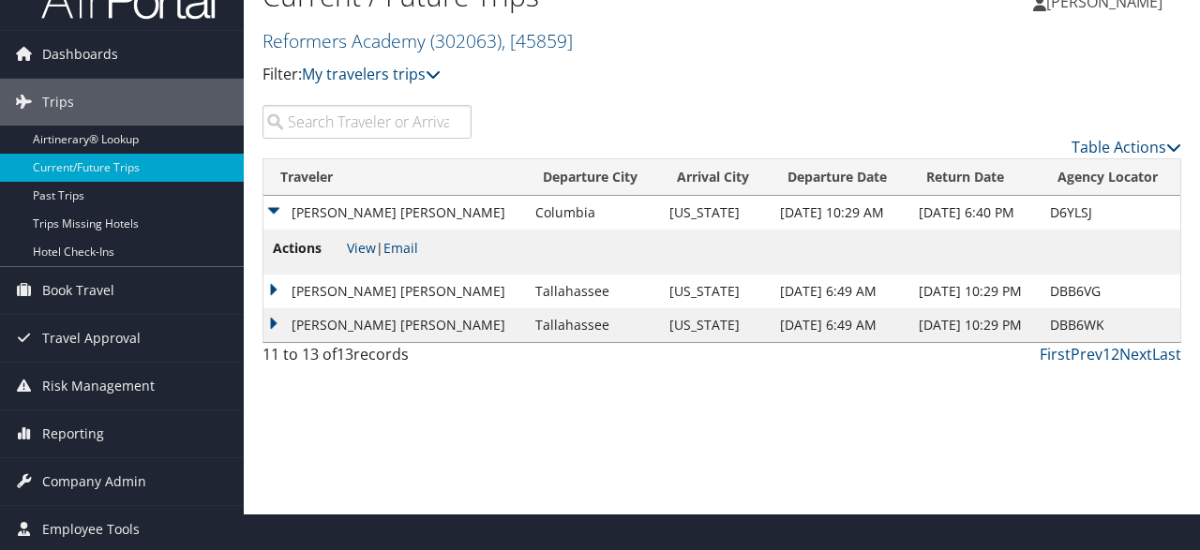
click at [275, 213] on td "REBECCA BLACKBURN HINES" at bounding box center [394, 213] width 262 height 34
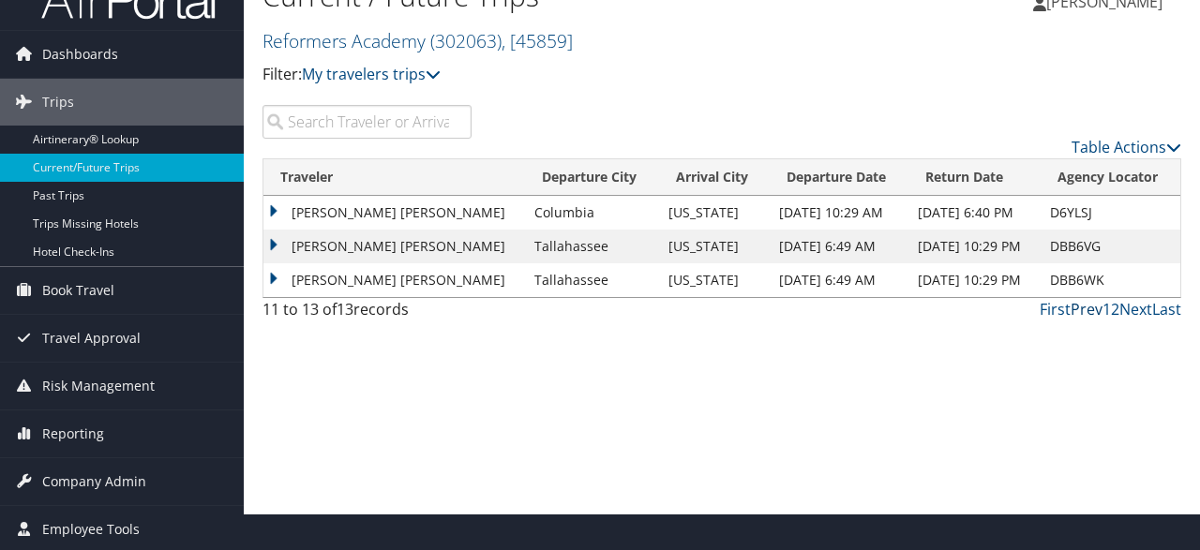
click at [1086, 308] on link "Prev" at bounding box center [1086, 309] width 32 height 21
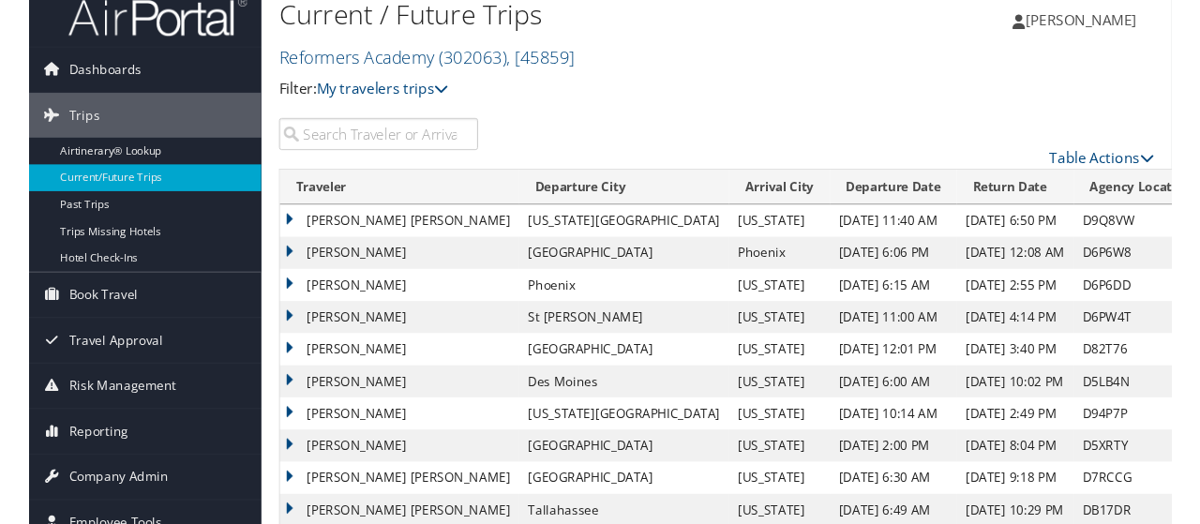
scroll to position [0, 0]
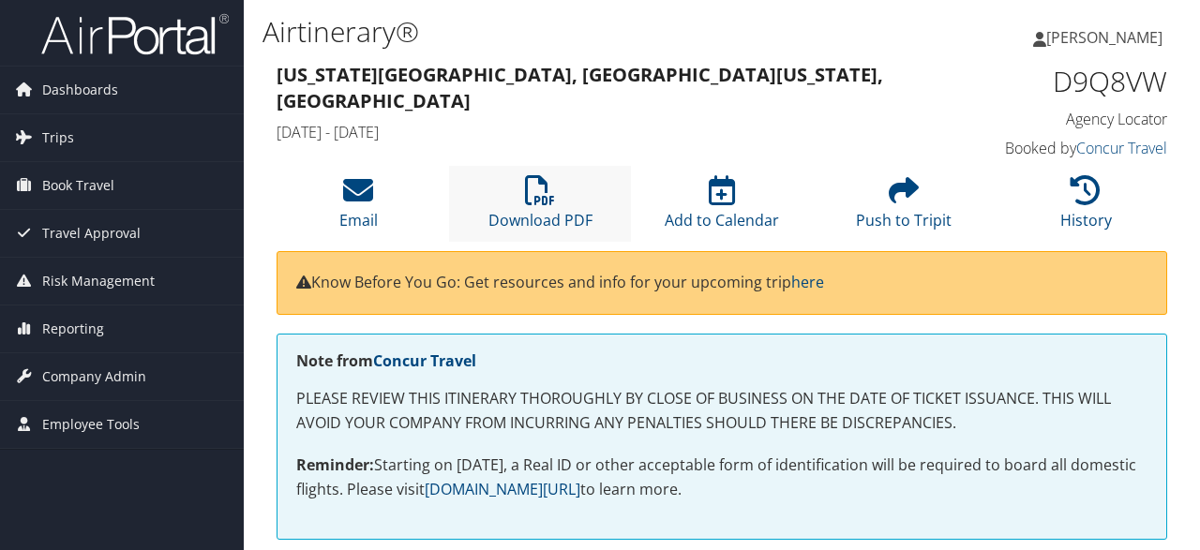
click at [516, 198] on li "Download PDF" at bounding box center [540, 204] width 182 height 76
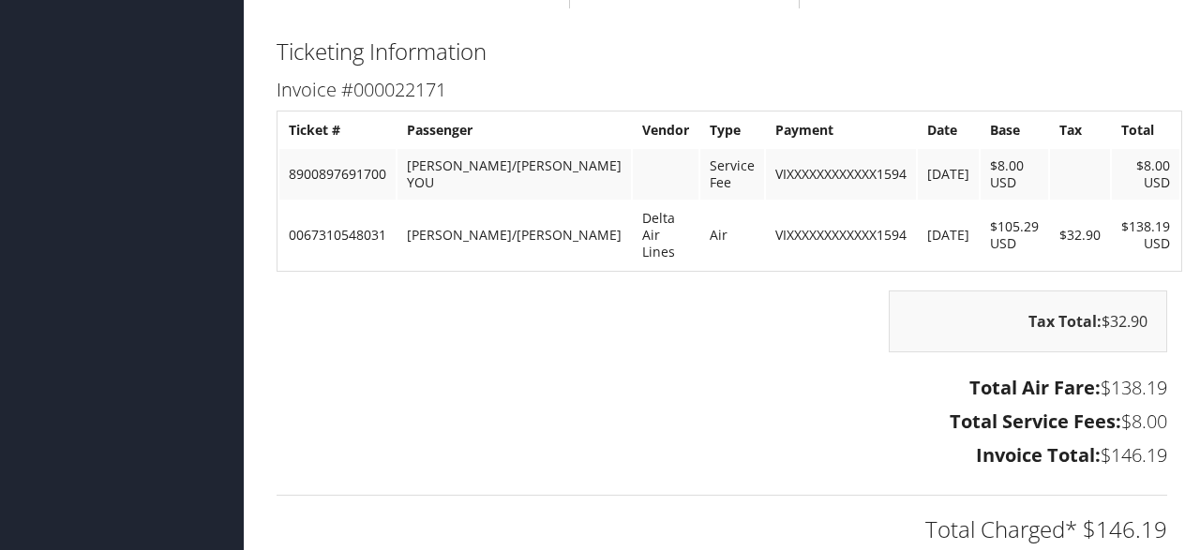
scroll to position [1365, 0]
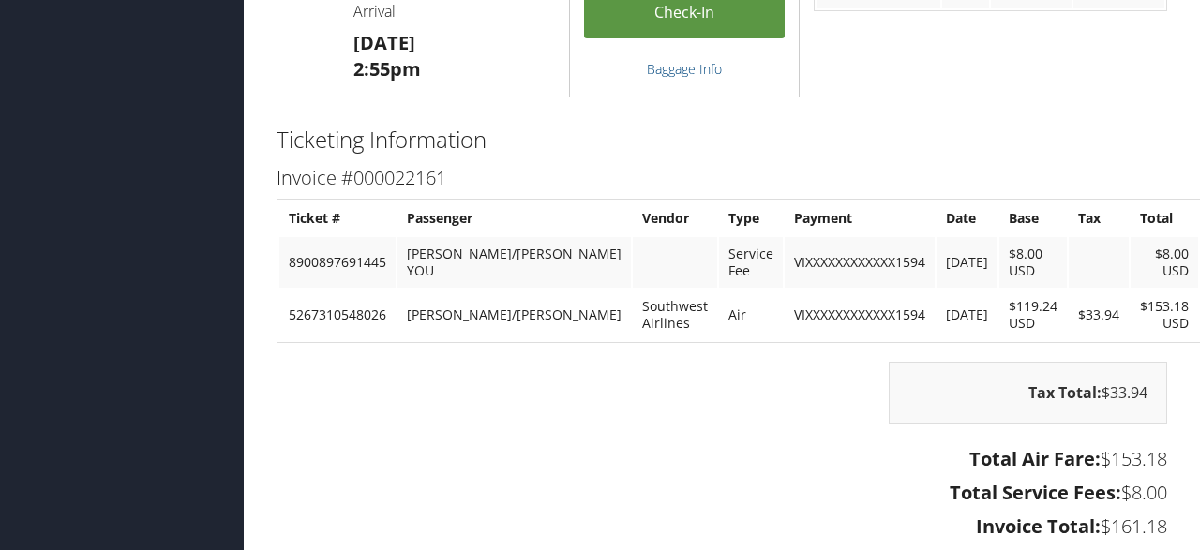
scroll to position [1365, 0]
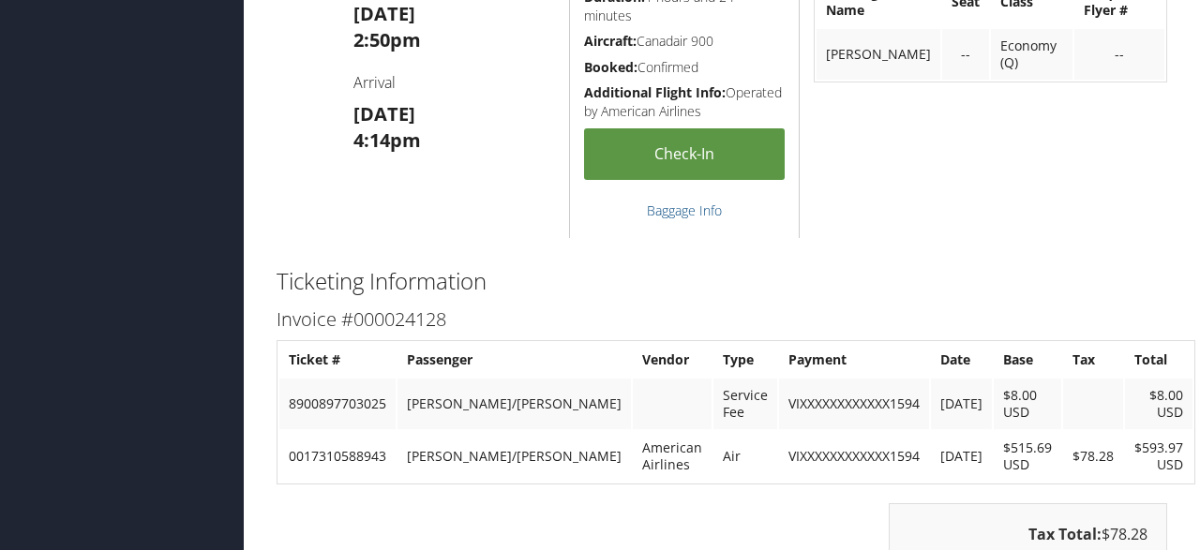
scroll to position [2340, 0]
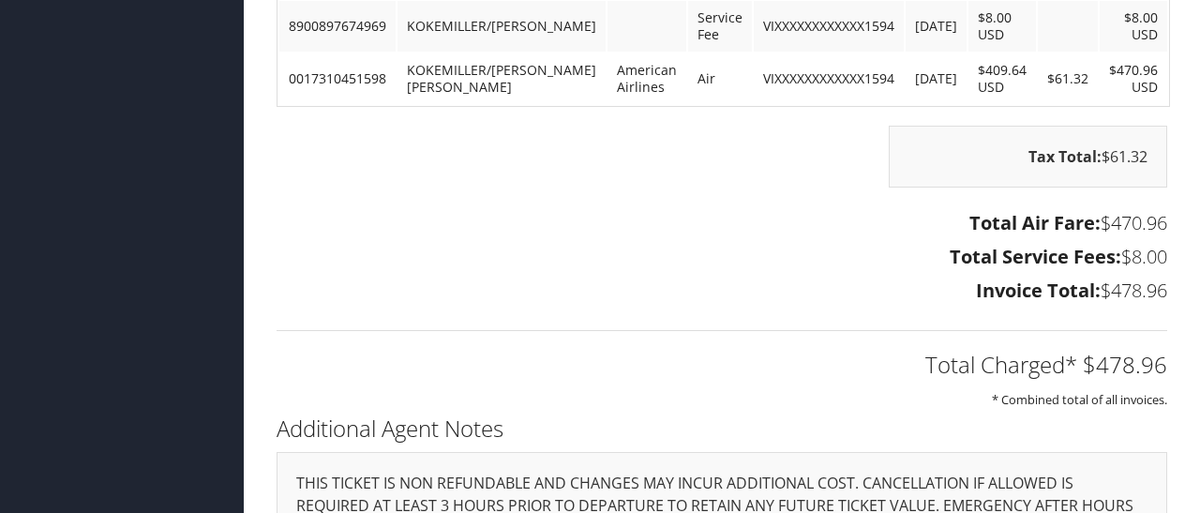
scroll to position [1837, 0]
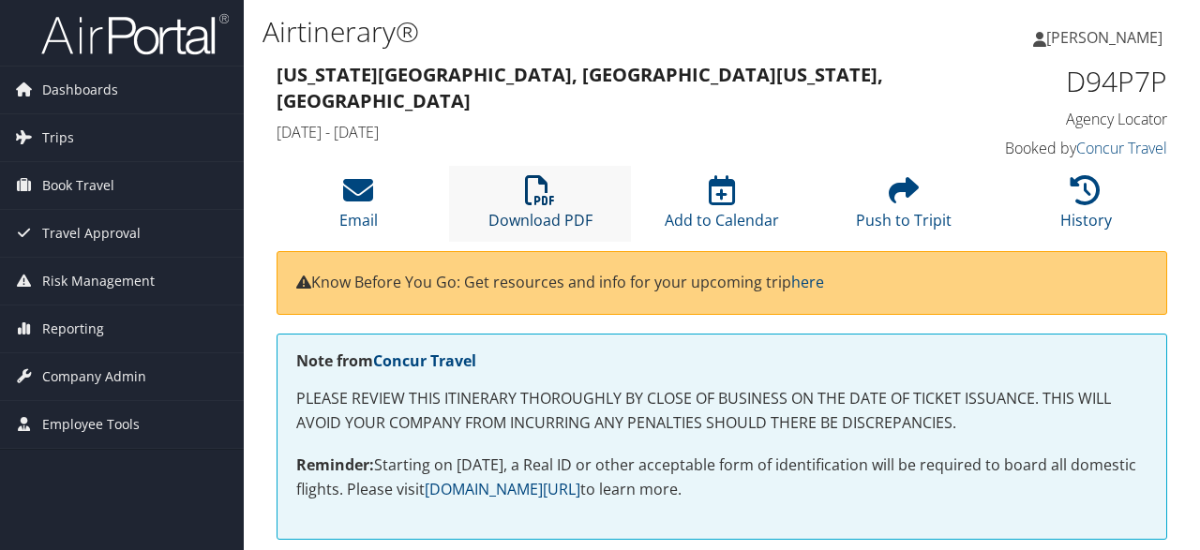
click at [538, 200] on icon at bounding box center [540, 190] width 30 height 30
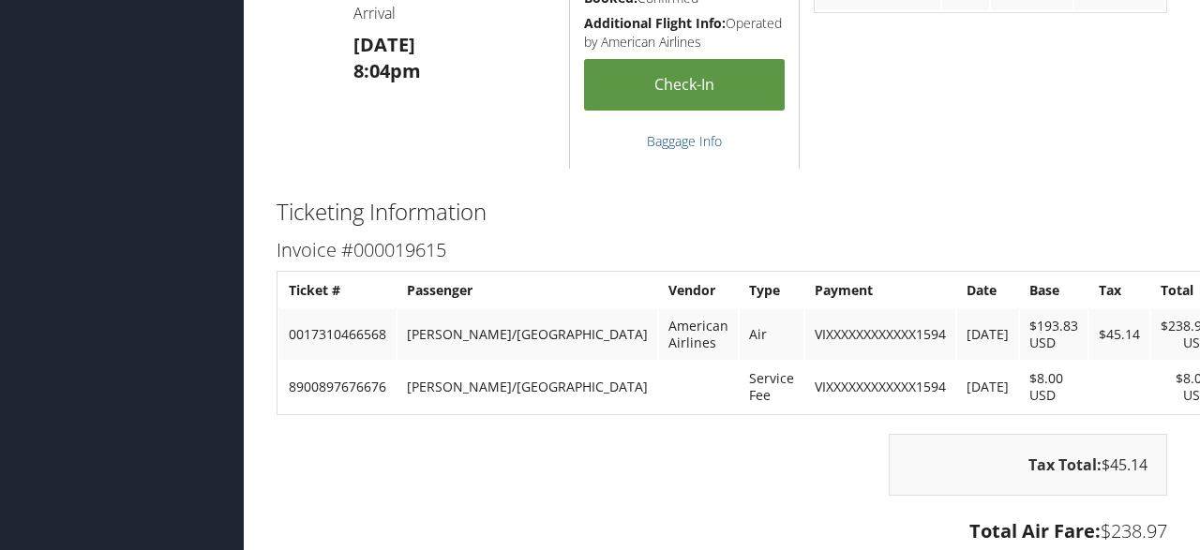
scroll to position [1657, 0]
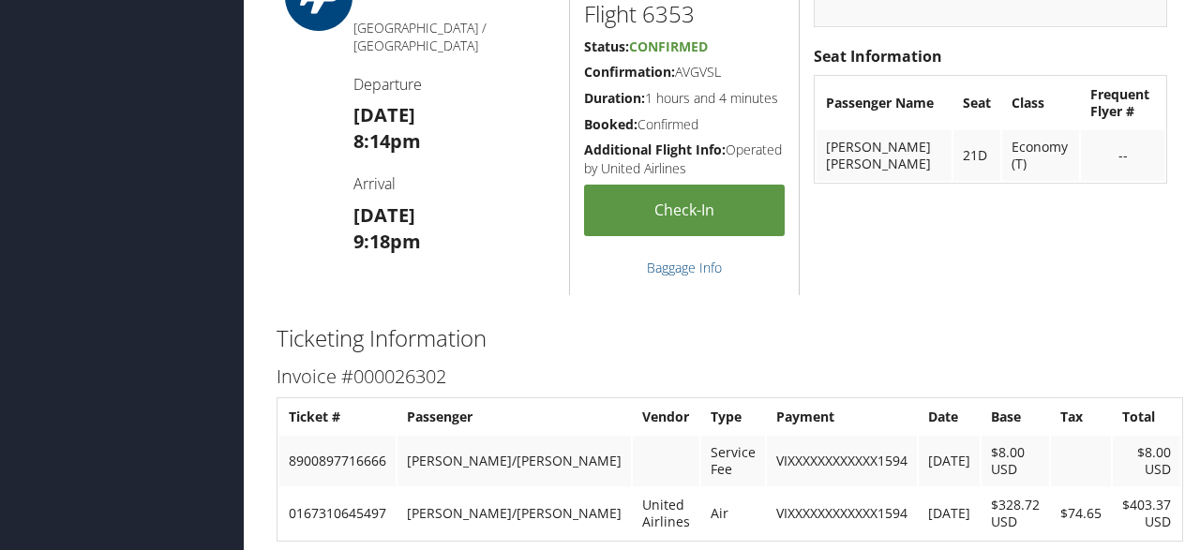
scroll to position [2437, 0]
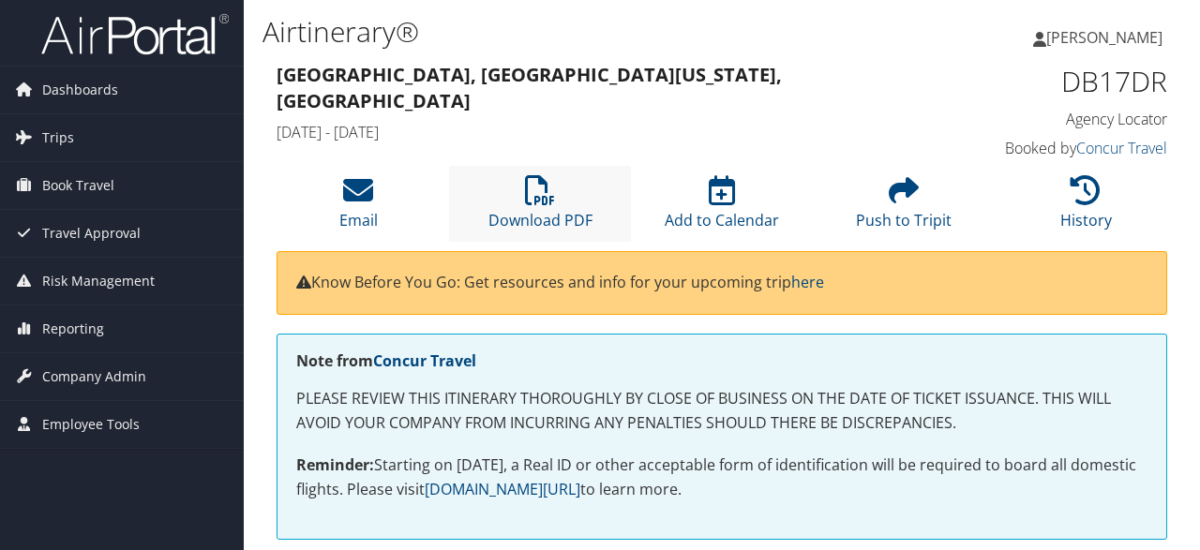
click at [560, 203] on li "Download PDF" at bounding box center [540, 204] width 182 height 76
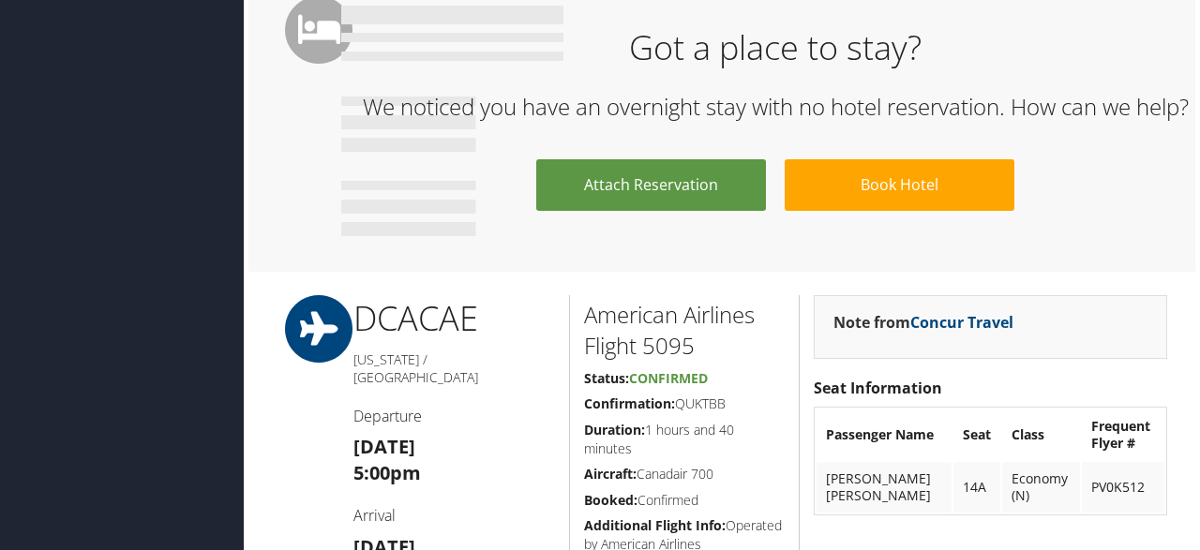
scroll to position [975, 0]
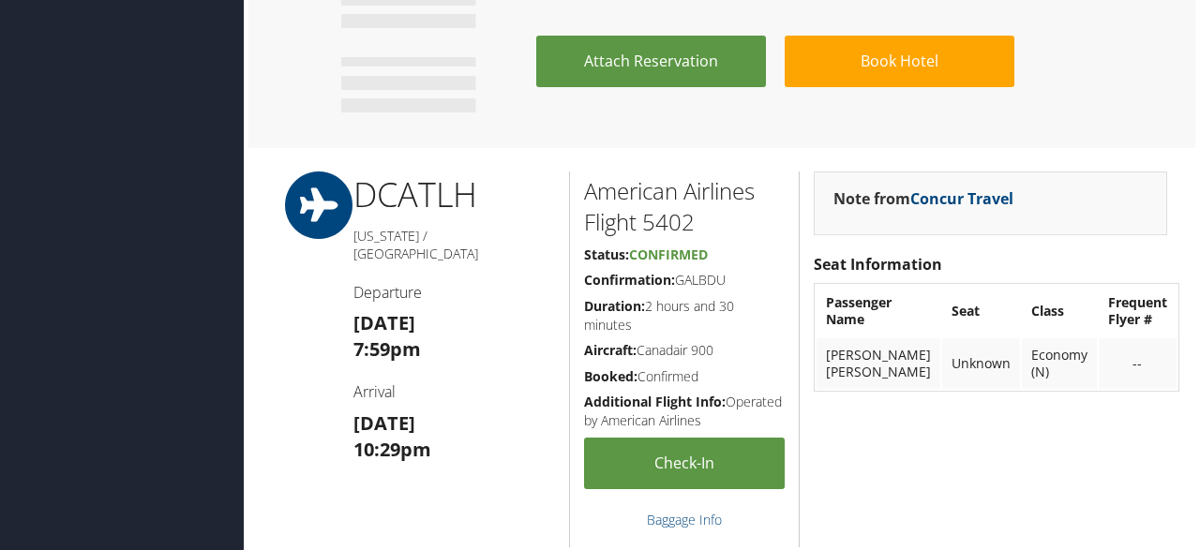
scroll to position [780, 0]
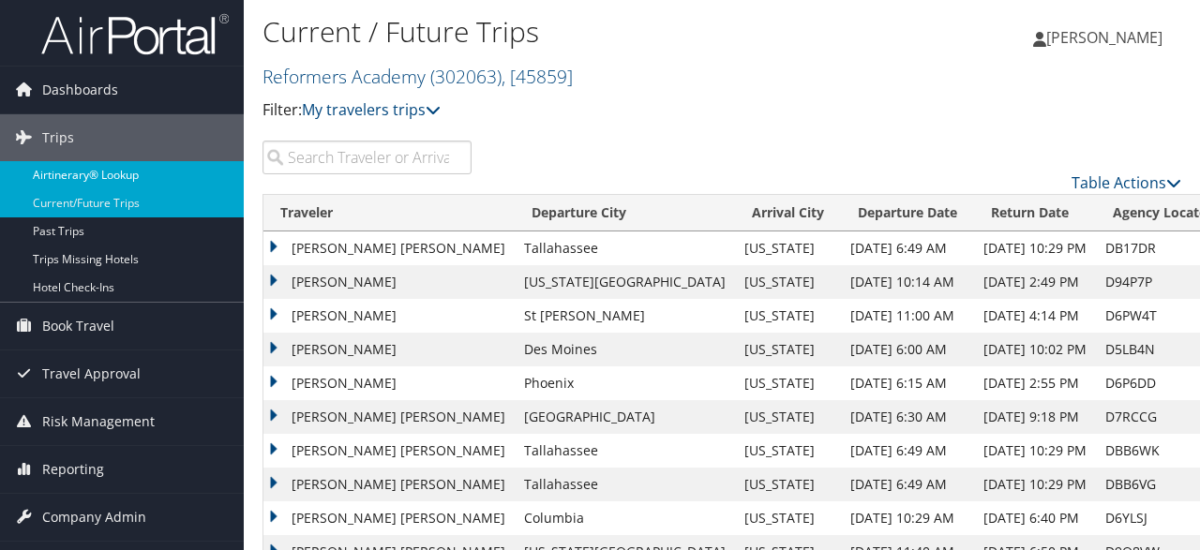
click at [83, 176] on link "Airtinerary® Lookup" at bounding box center [122, 175] width 244 height 28
